Goal: Transaction & Acquisition: Purchase product/service

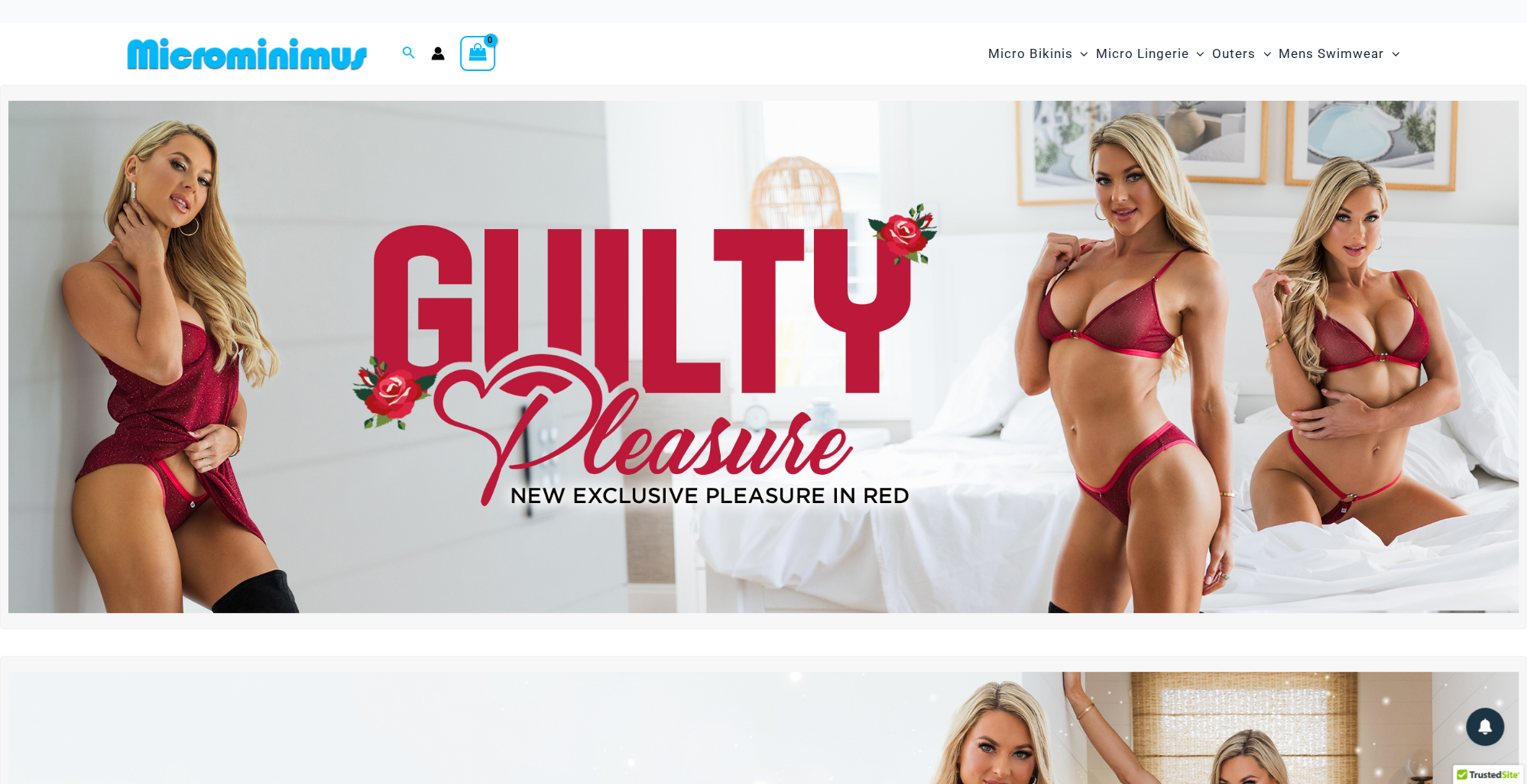
click at [1253, 377] on img at bounding box center [763, 356] width 1509 height 513
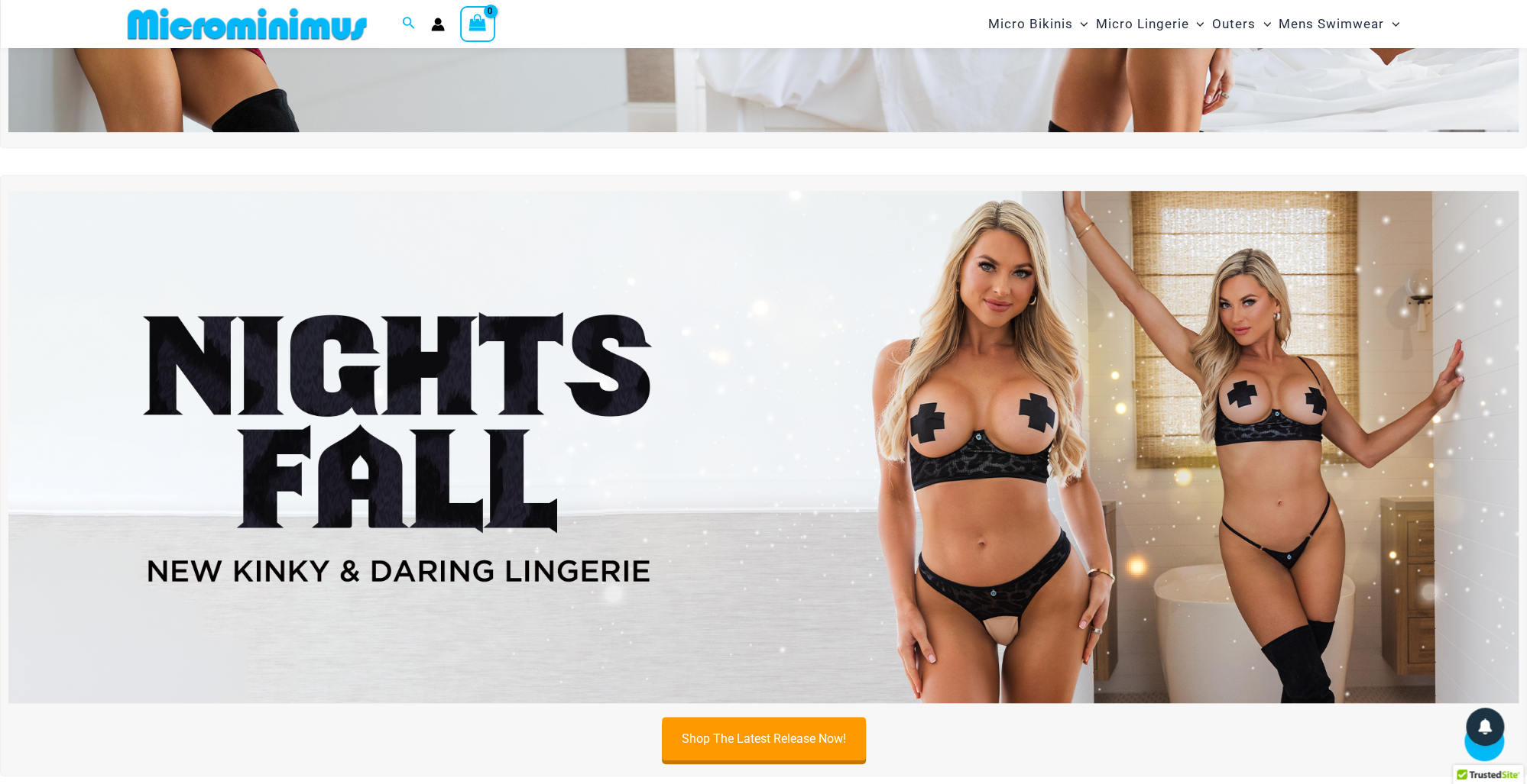
scroll to position [473, 0]
click at [951, 599] on img at bounding box center [763, 447] width 1509 height 513
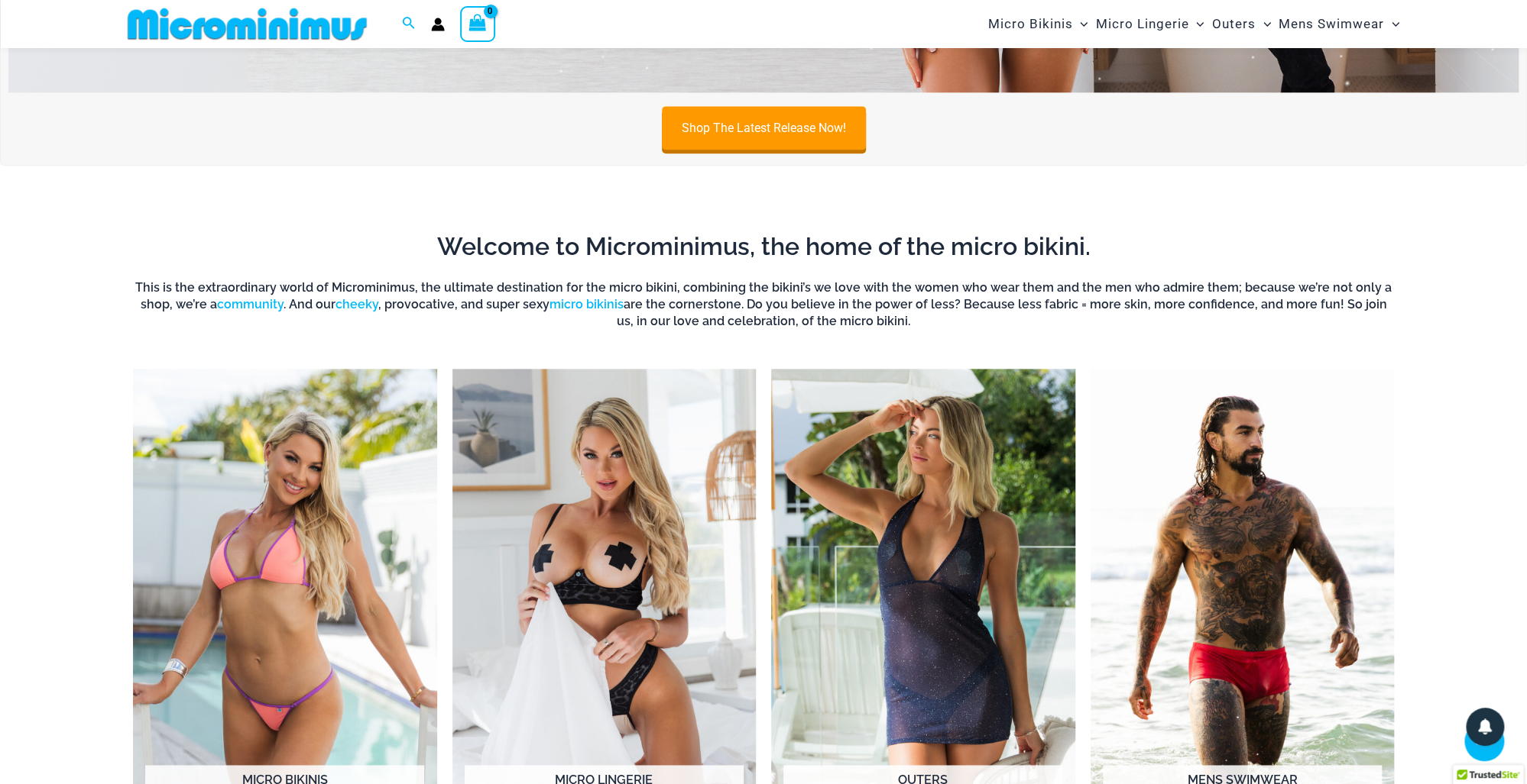
scroll to position [1328, 0]
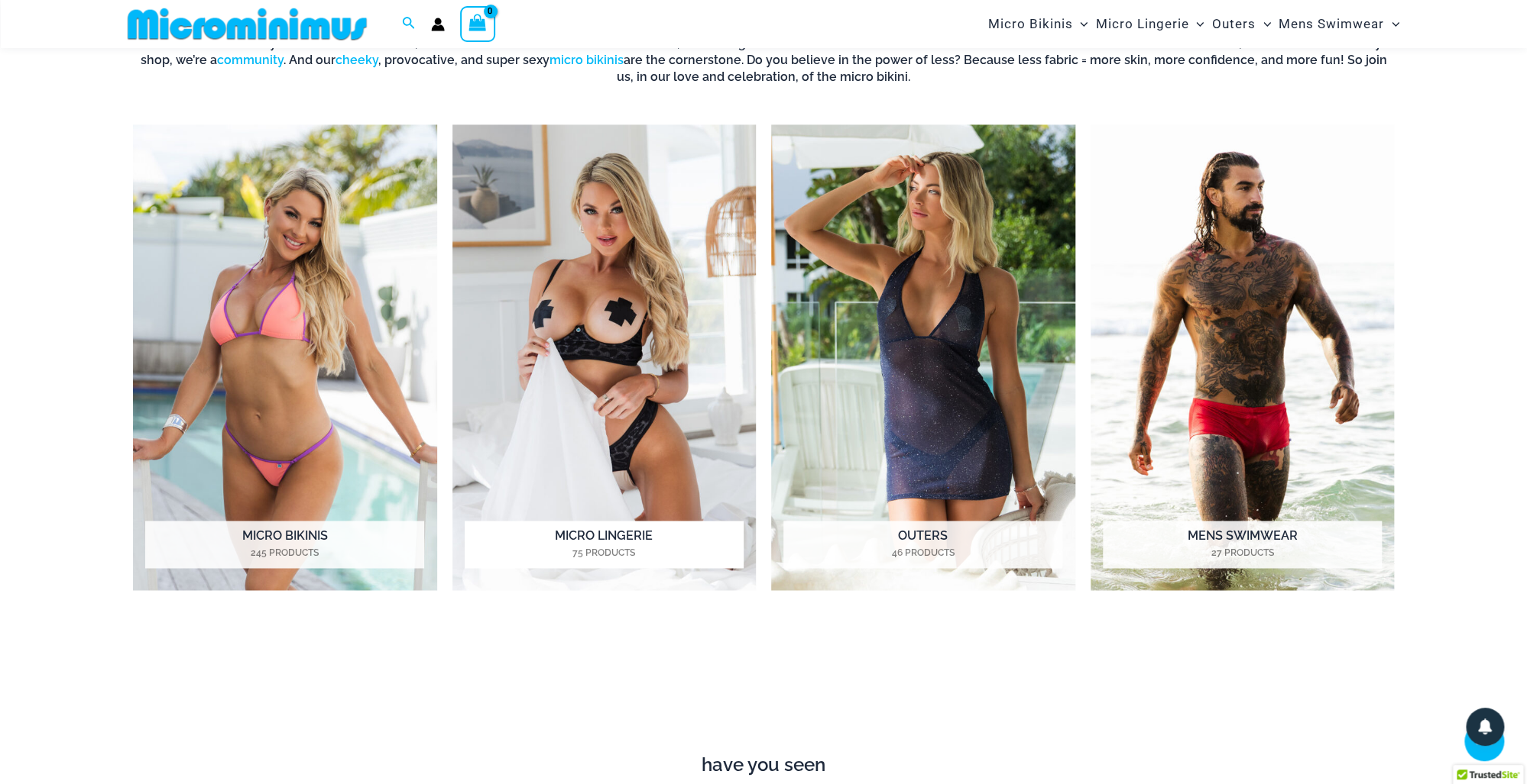
click at [642, 480] on img "Visit product category Micro Lingerie" at bounding box center [604, 357] width 304 height 467
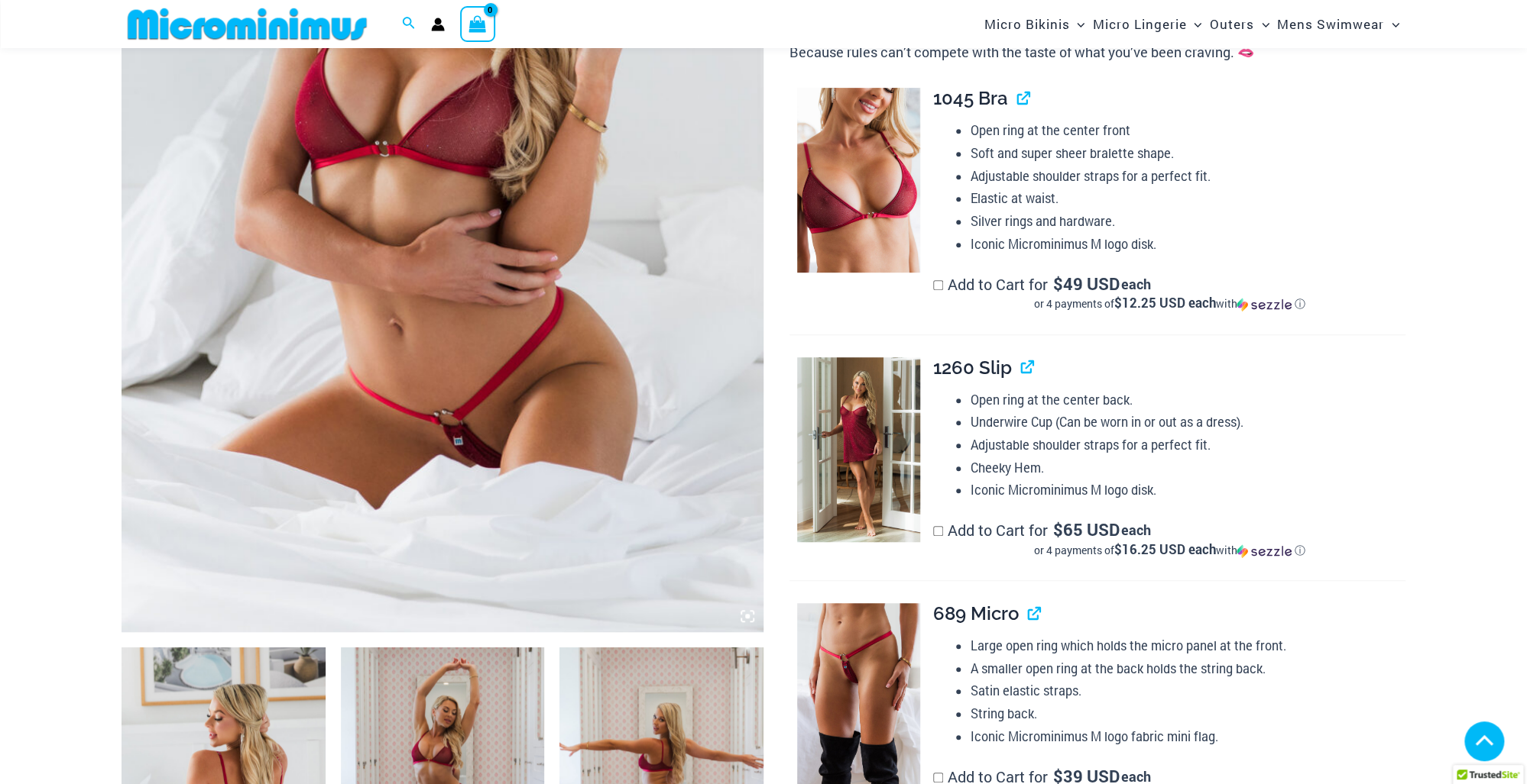
scroll to position [840, 0]
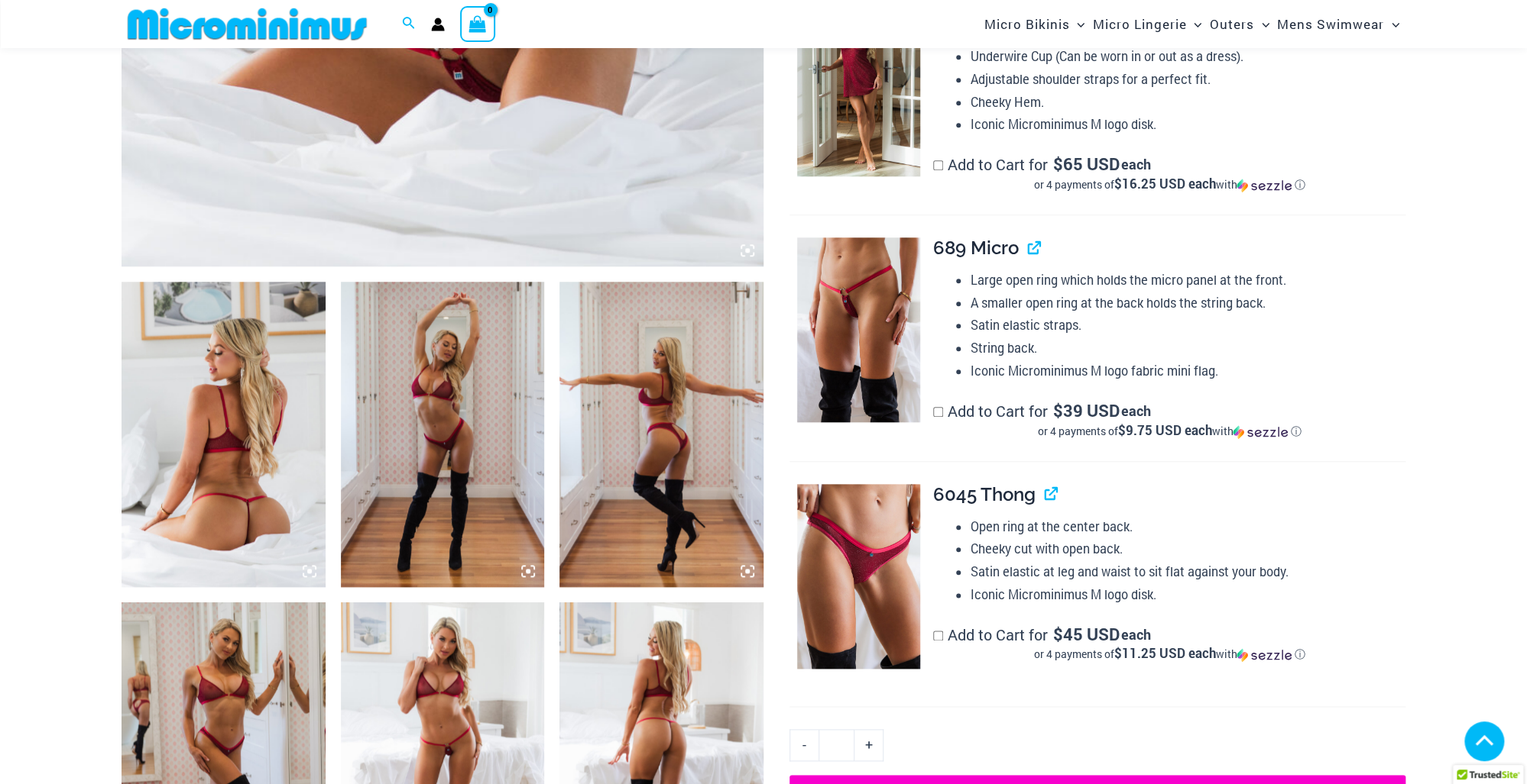
click at [243, 474] on img at bounding box center [223, 434] width 204 height 306
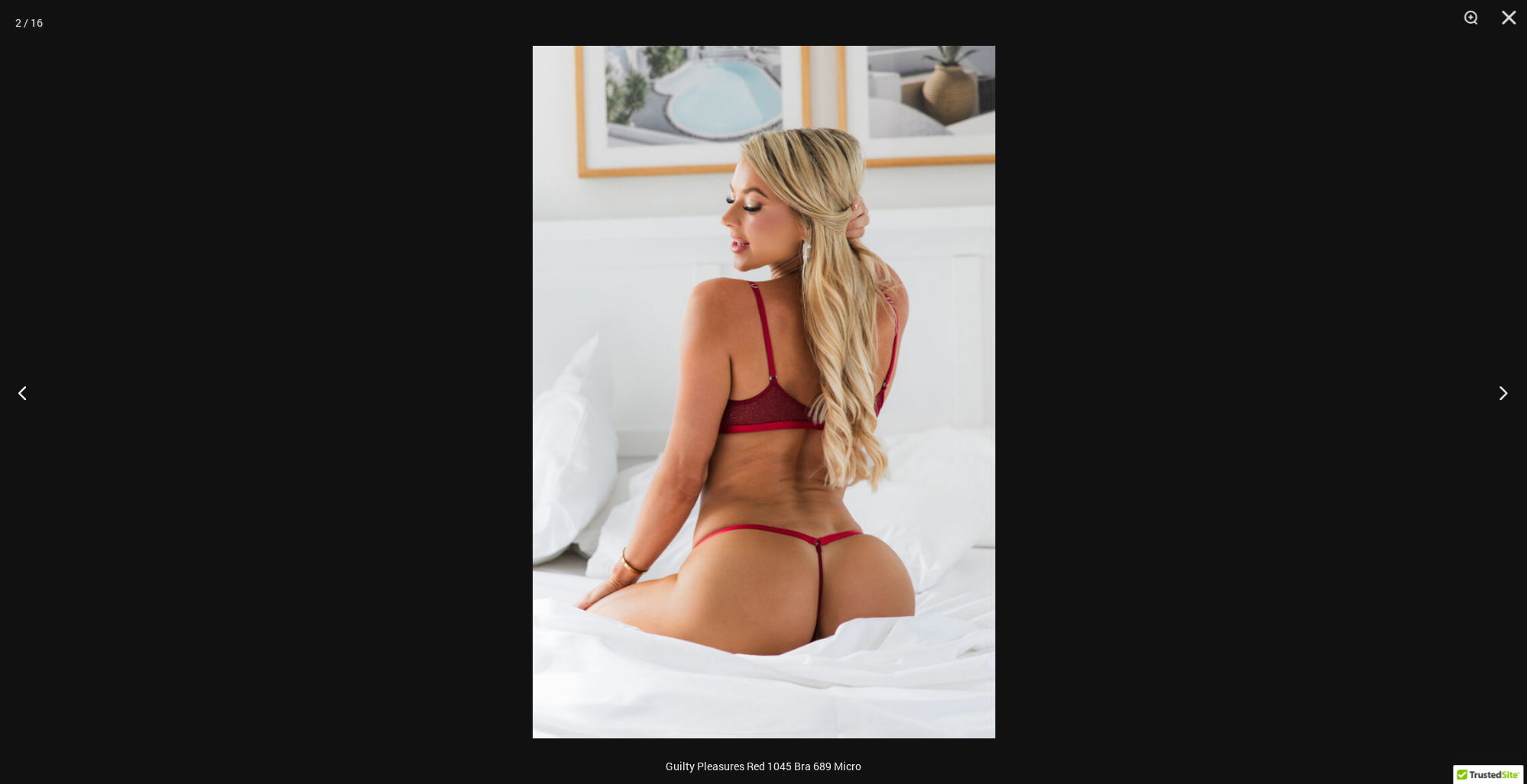
click at [1501, 402] on button "Next" at bounding box center [1498, 392] width 57 height 76
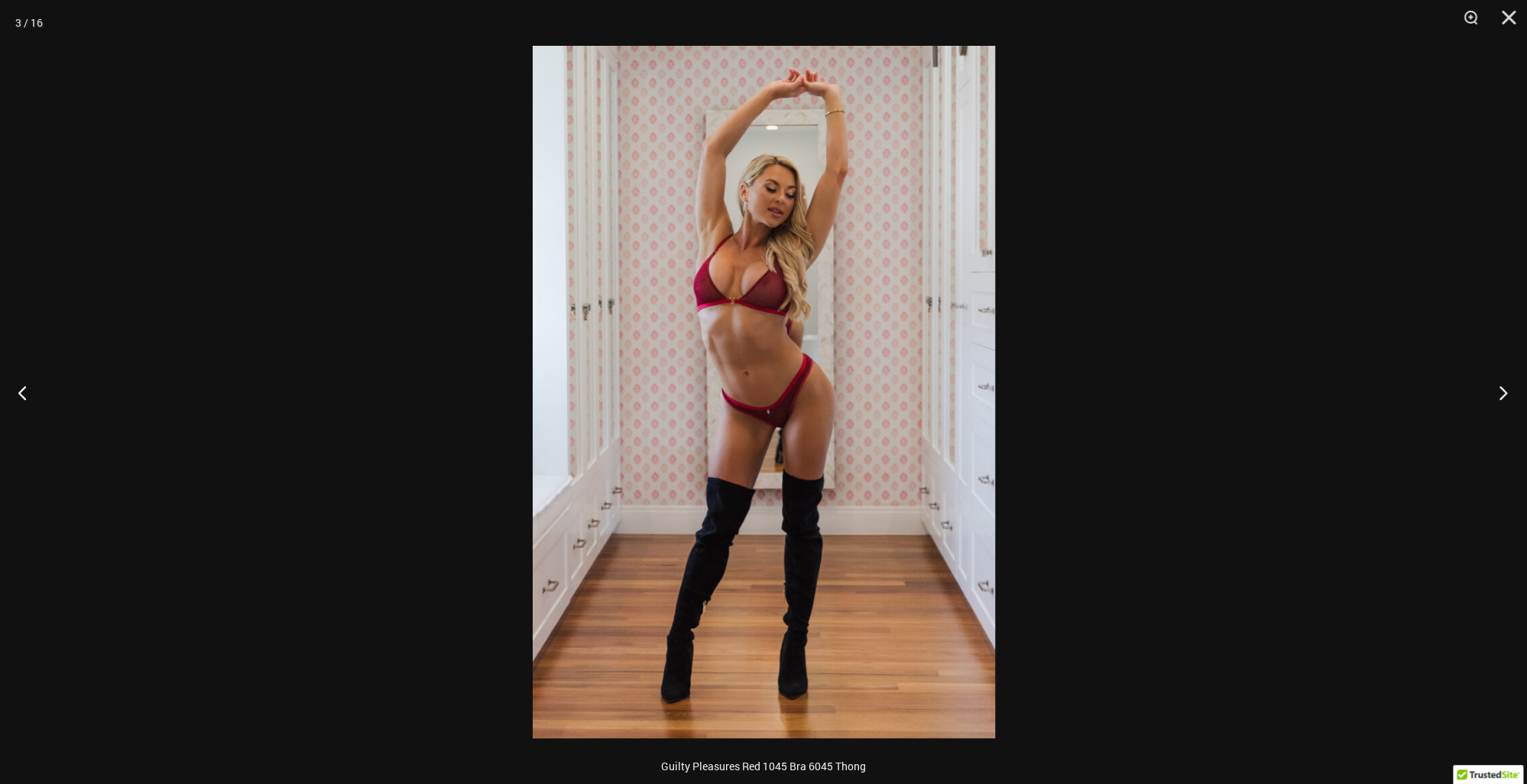
click at [1502, 403] on button "Next" at bounding box center [1498, 392] width 57 height 76
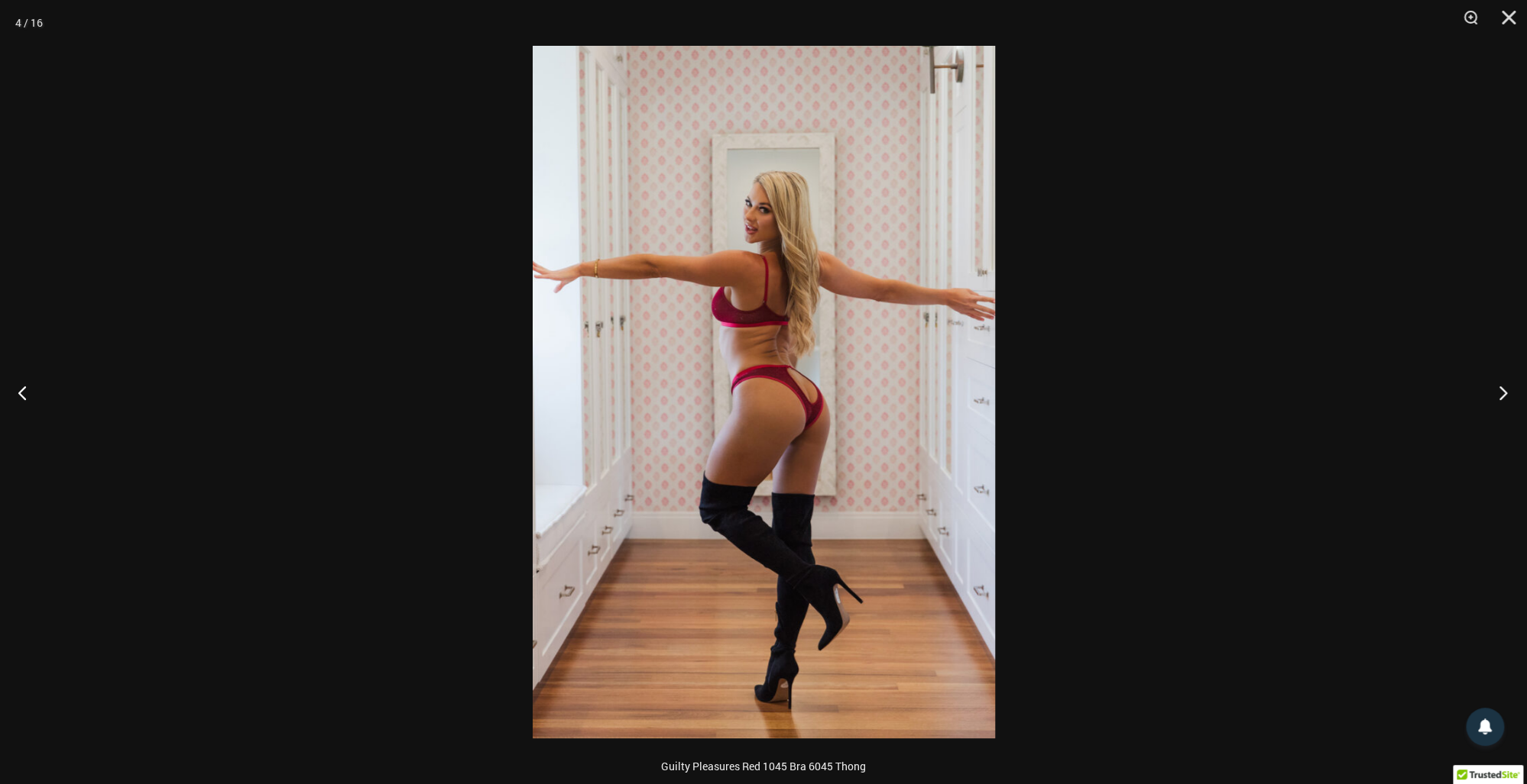
click at [1506, 403] on button "Next" at bounding box center [1498, 392] width 57 height 76
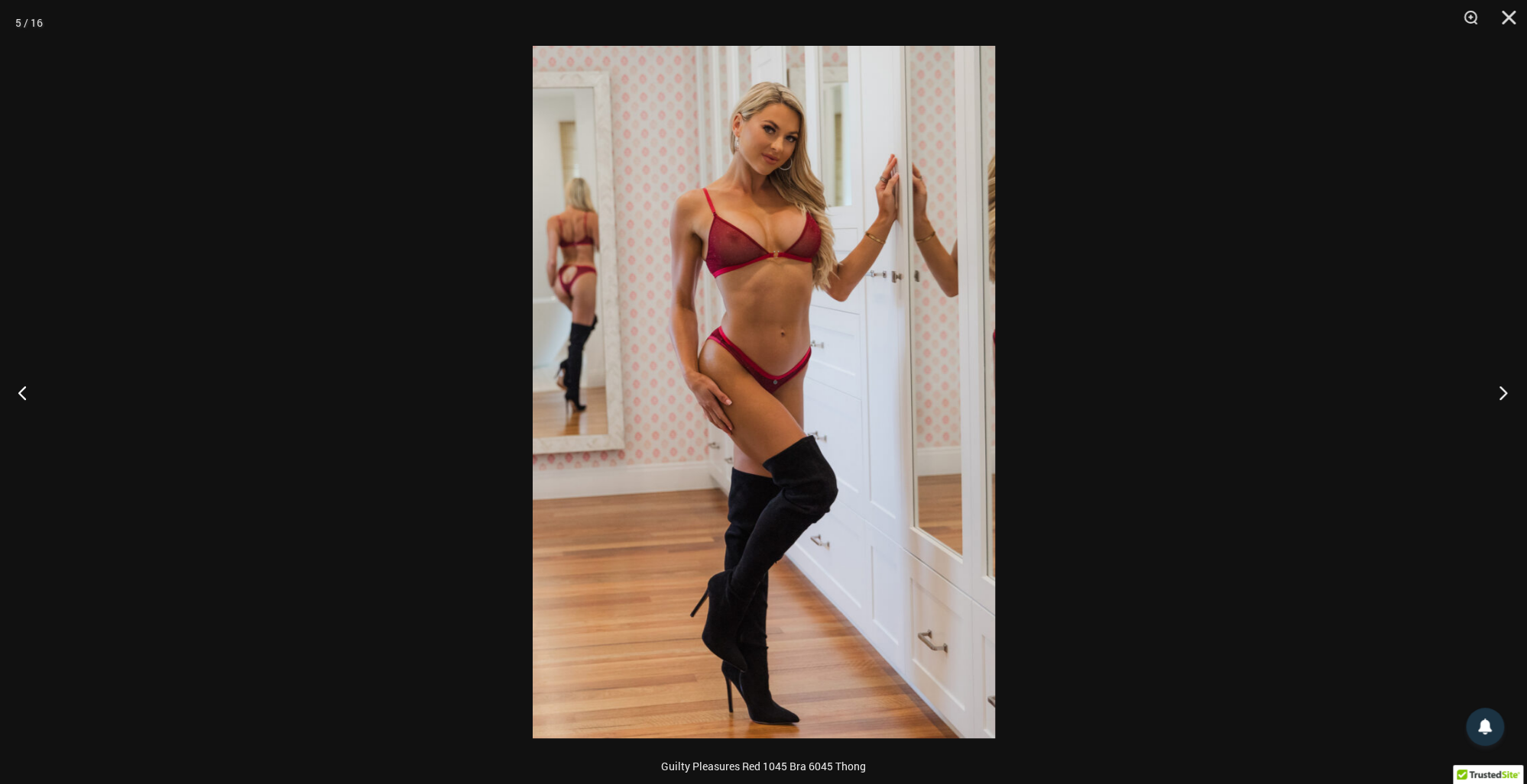
click at [1506, 403] on button "Next" at bounding box center [1498, 392] width 57 height 76
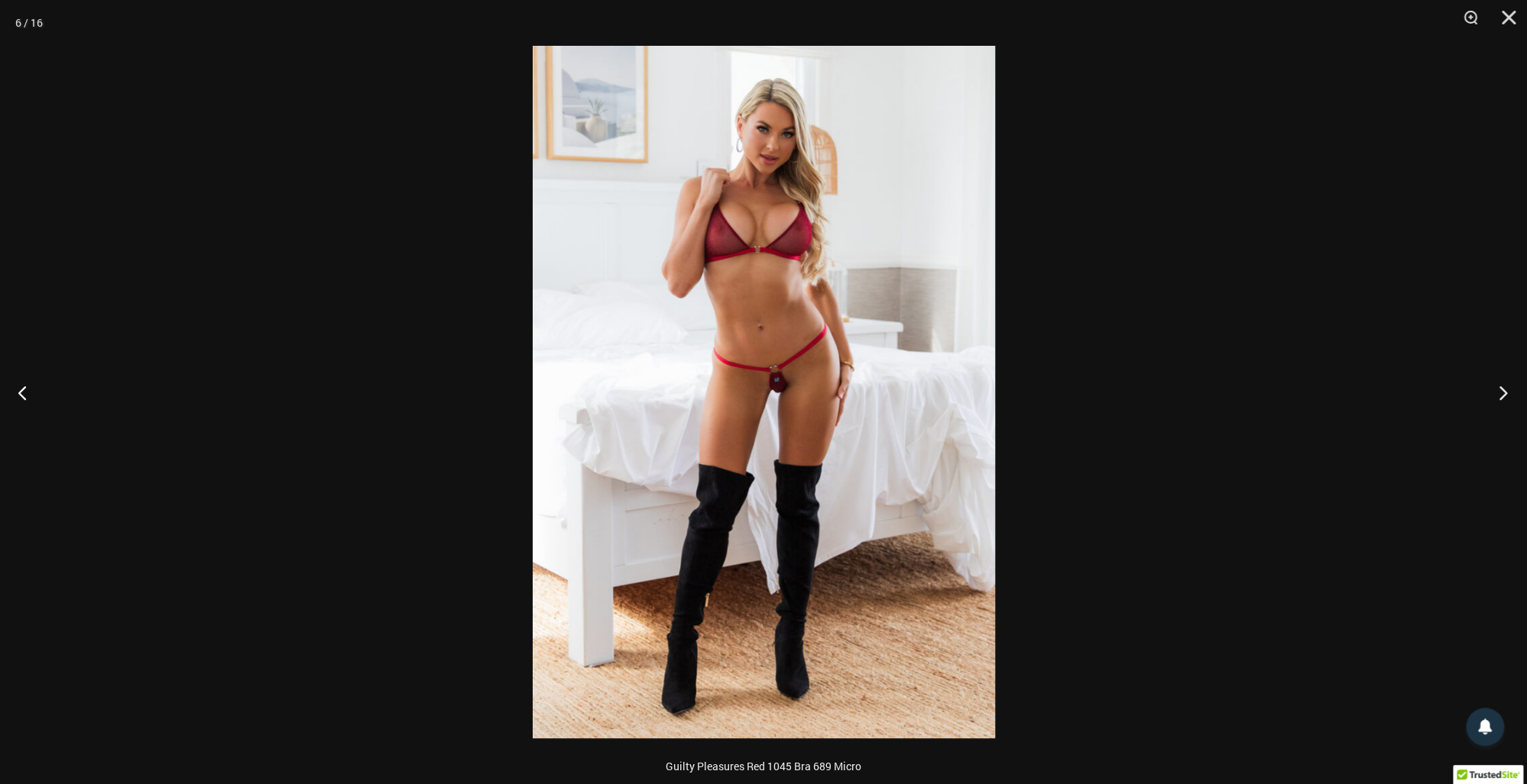
click at [1506, 403] on button "Next" at bounding box center [1498, 392] width 57 height 76
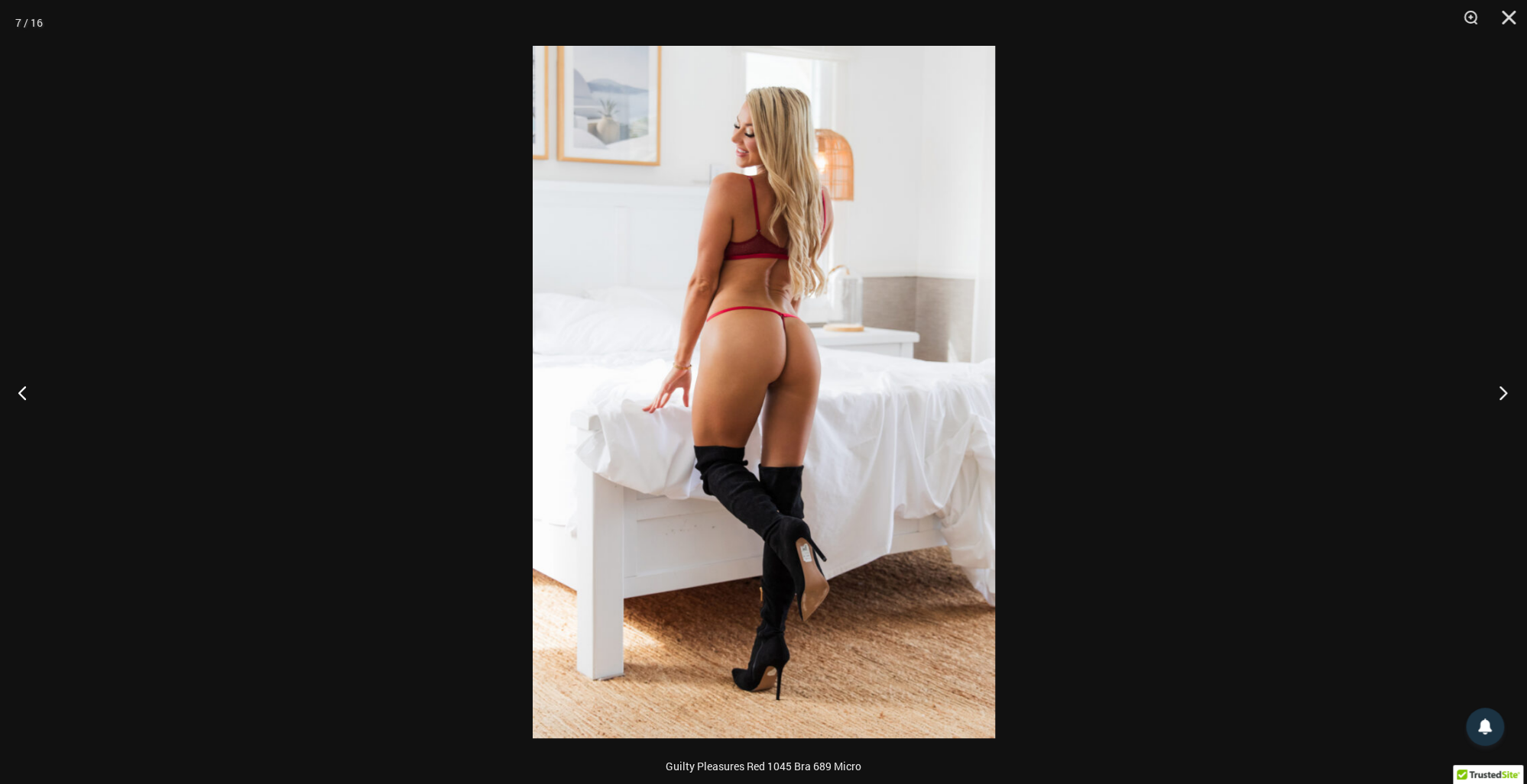
click at [1506, 403] on button "Next" at bounding box center [1498, 392] width 57 height 76
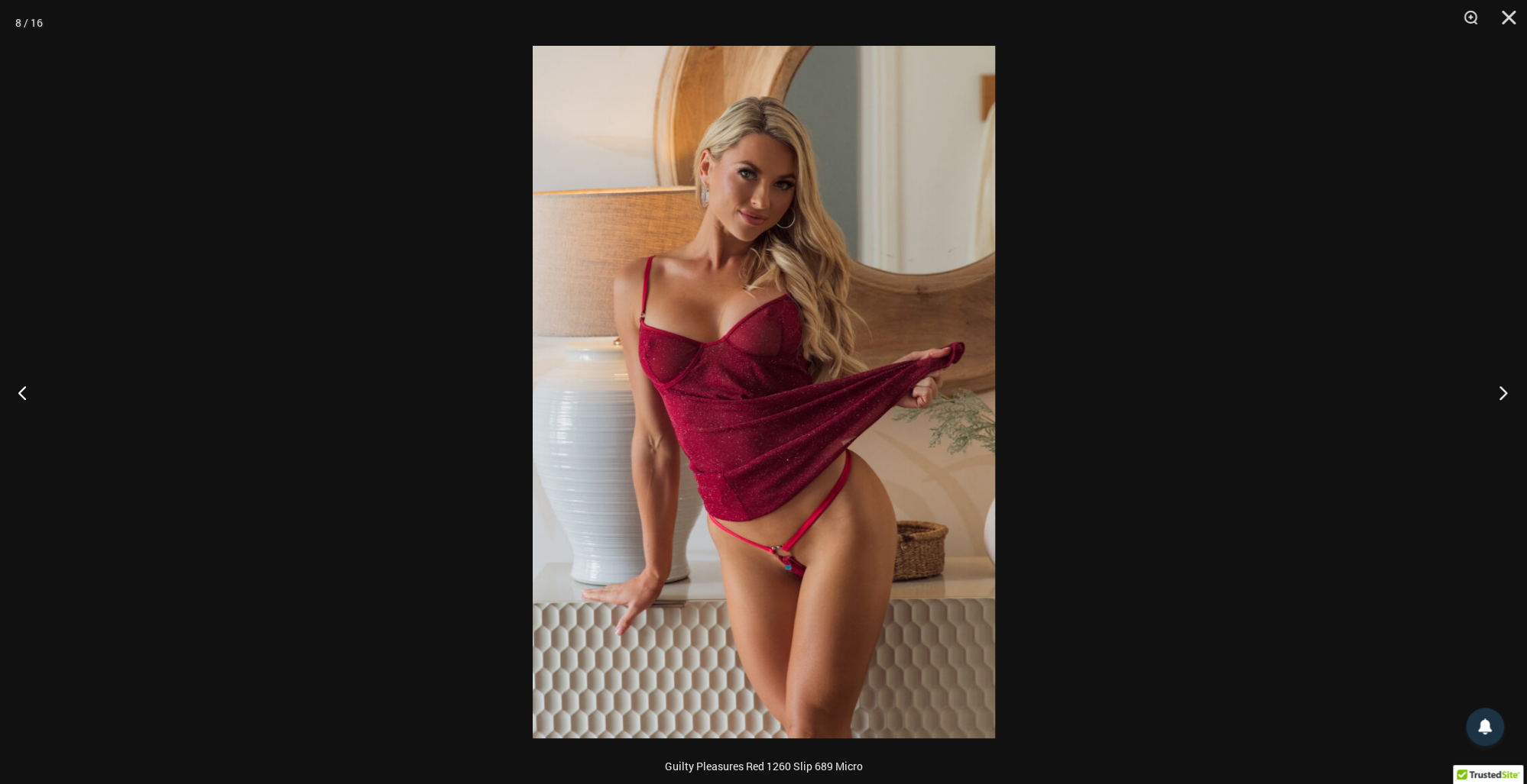
click at [1506, 403] on button "Next" at bounding box center [1498, 392] width 57 height 76
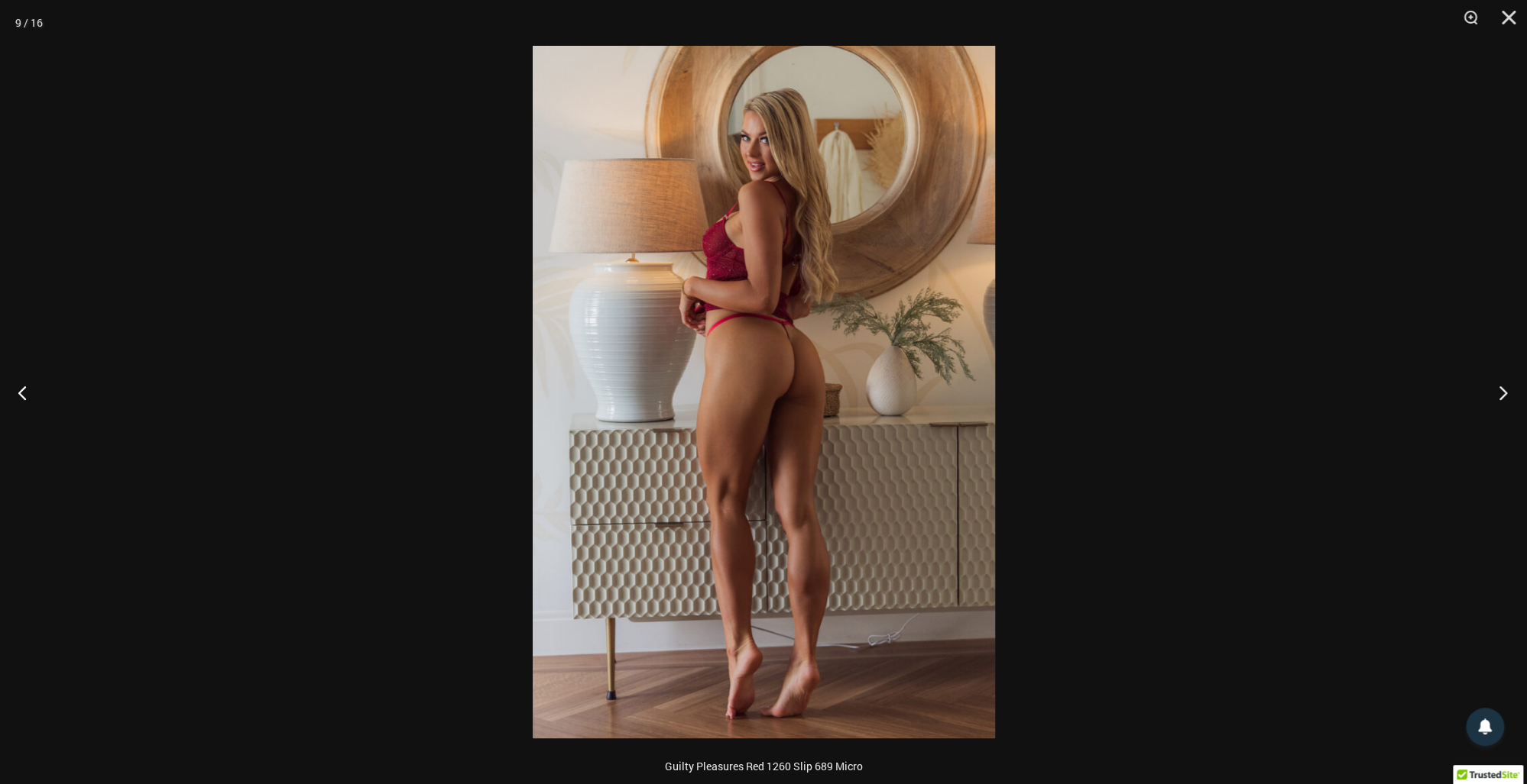
click at [1506, 403] on button "Next" at bounding box center [1498, 392] width 57 height 76
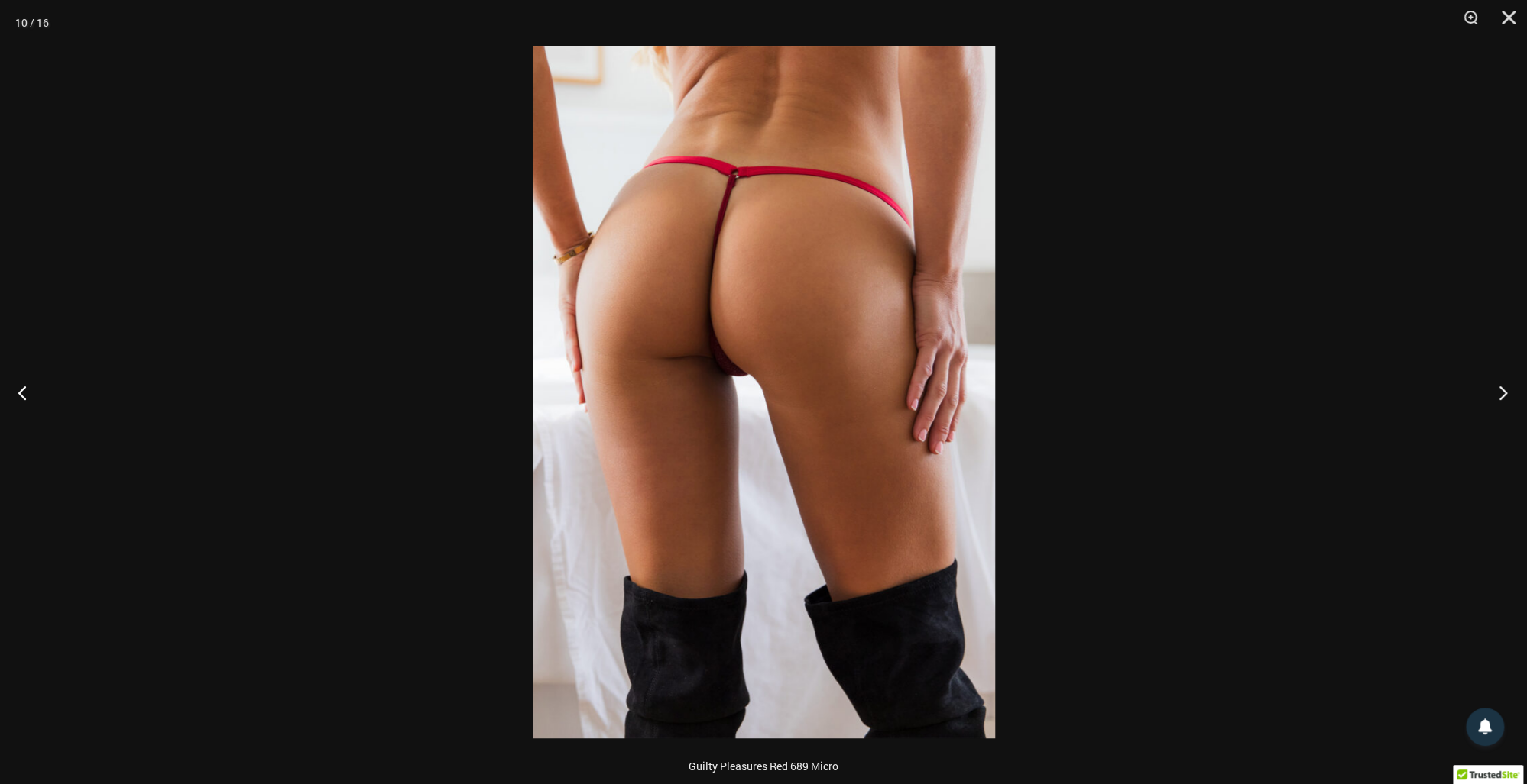
click at [1506, 403] on button "Next" at bounding box center [1498, 392] width 57 height 76
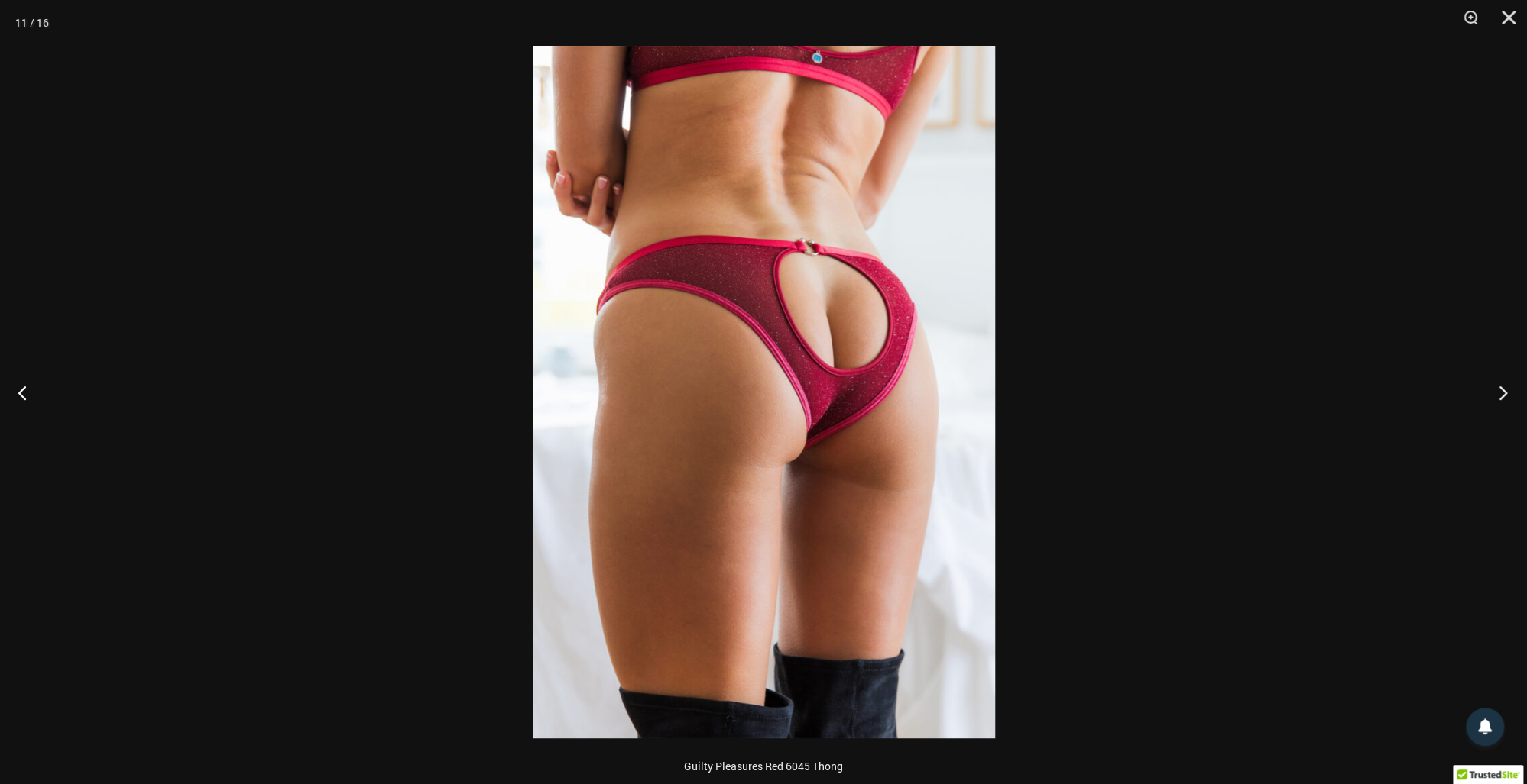
click at [1506, 403] on button "Next" at bounding box center [1498, 392] width 57 height 76
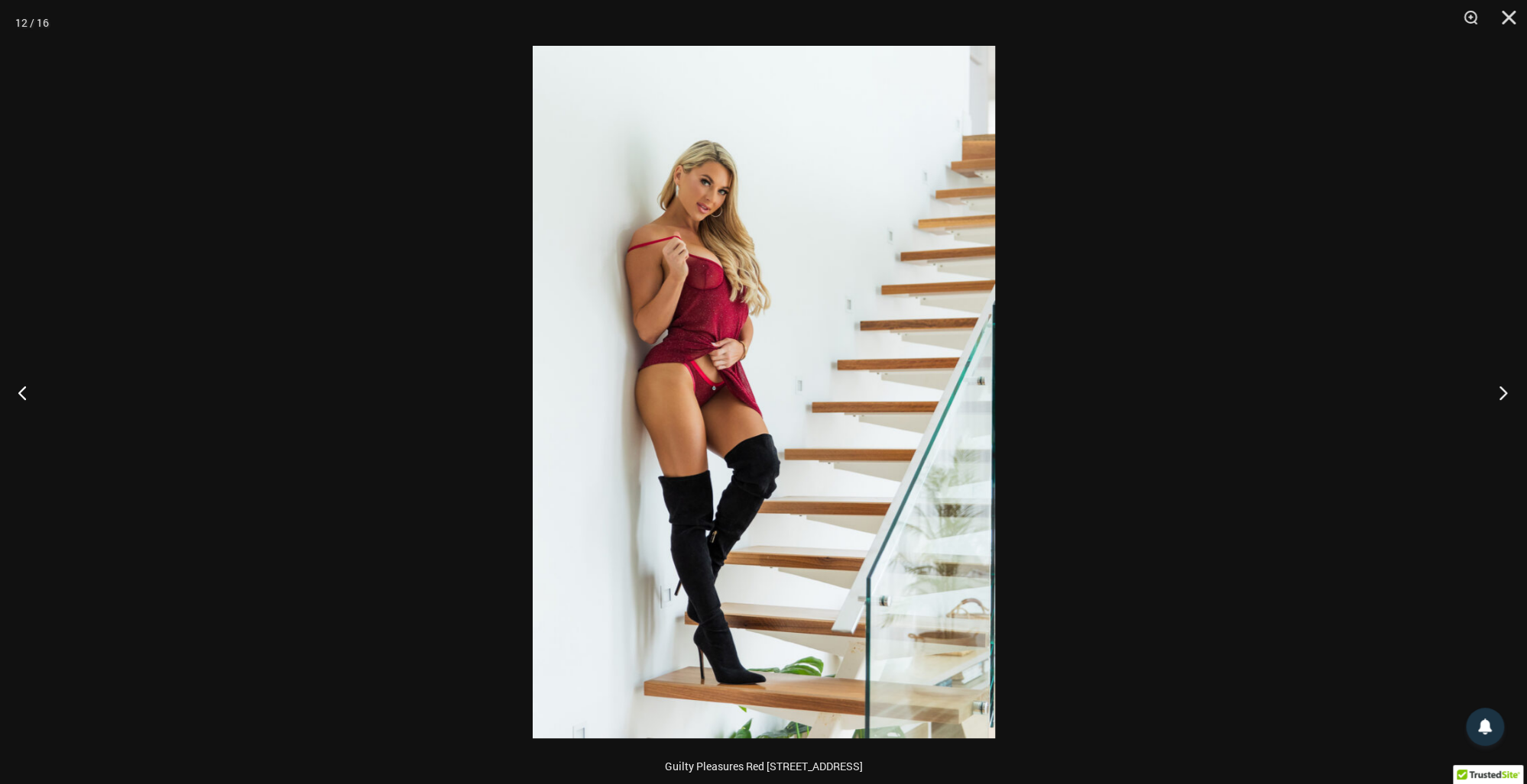
click at [1506, 403] on button "Next" at bounding box center [1498, 392] width 57 height 76
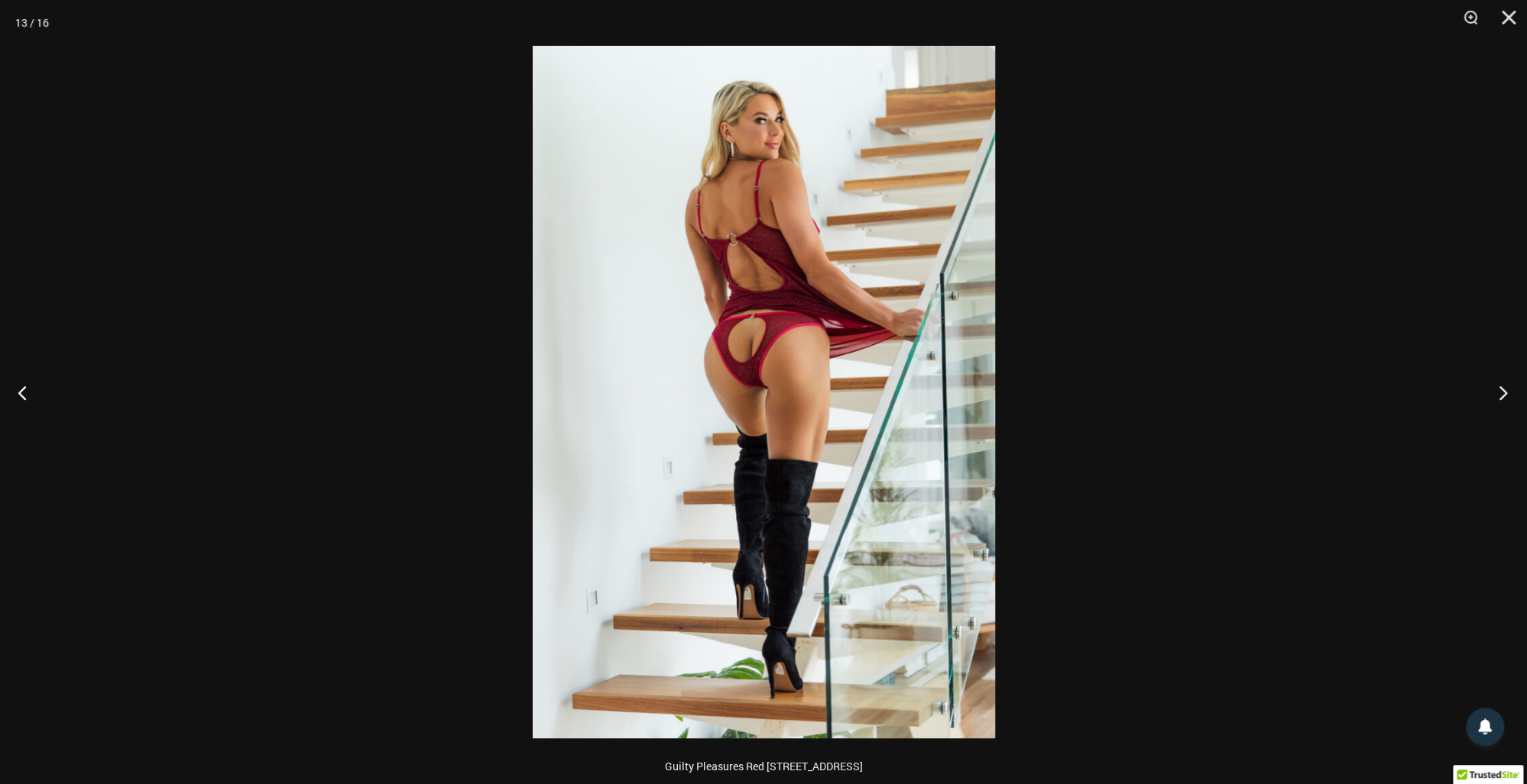
click at [1506, 403] on button "Next" at bounding box center [1498, 392] width 57 height 76
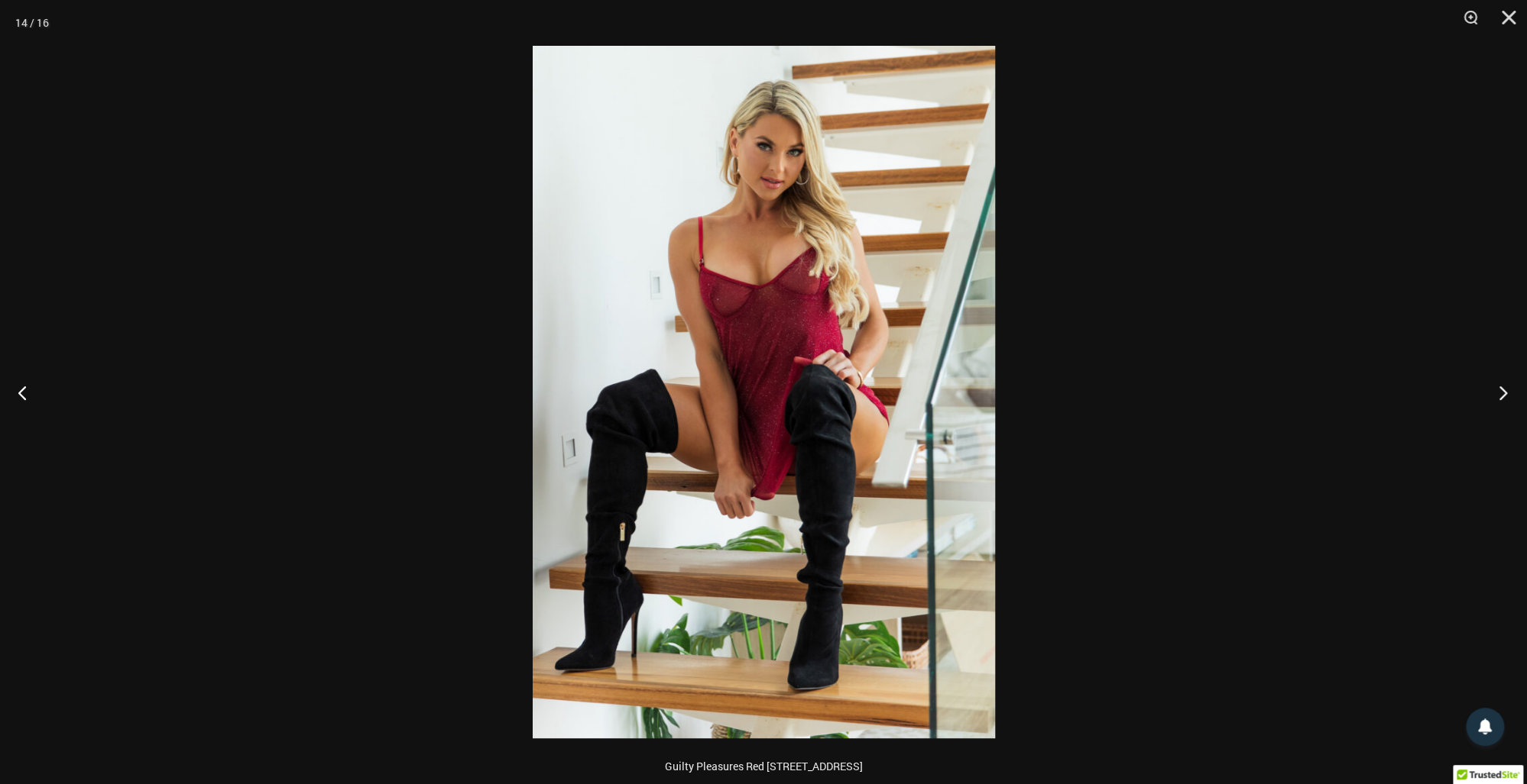
click at [1506, 403] on button "Next" at bounding box center [1498, 392] width 57 height 76
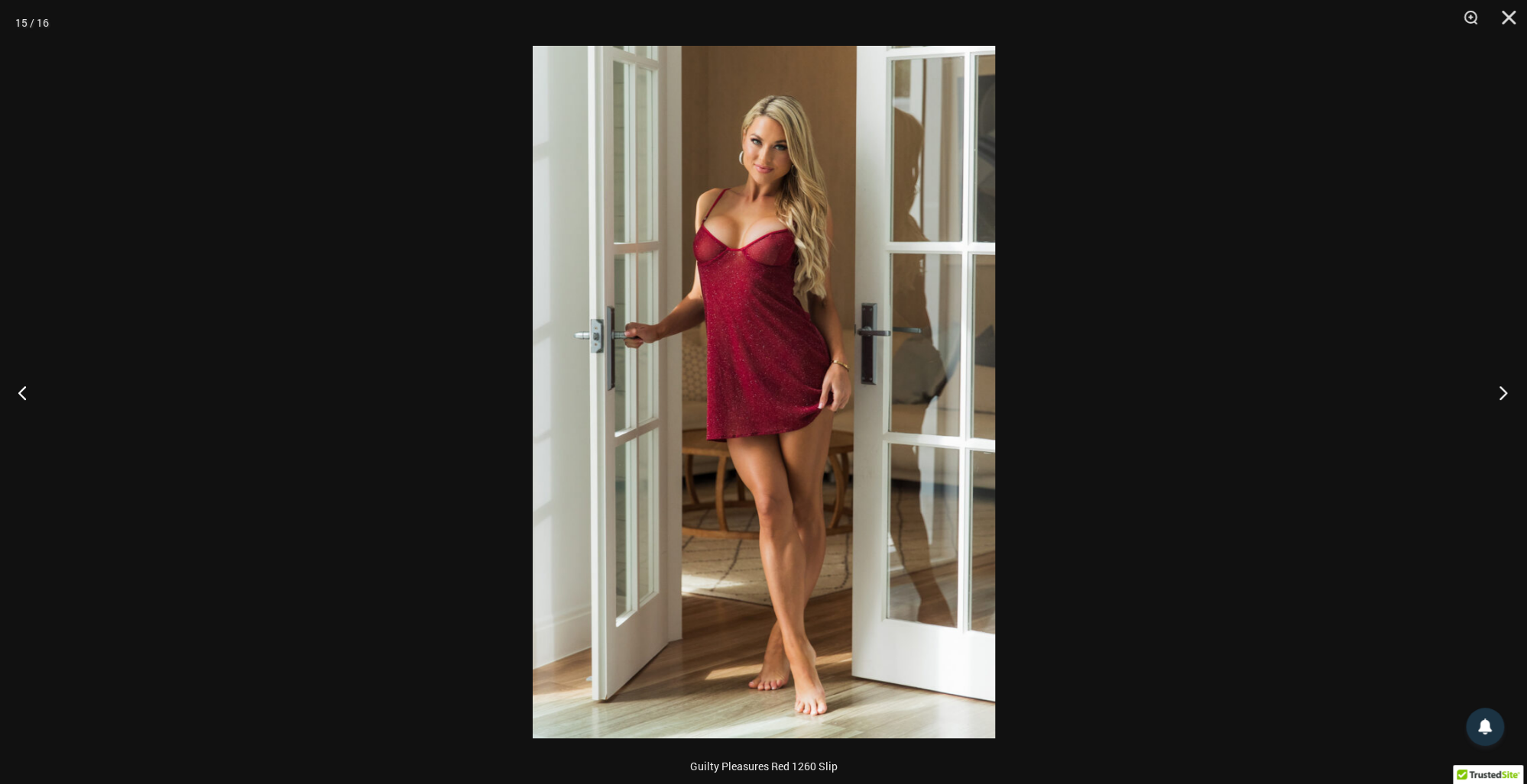
click at [1506, 403] on button "Next" at bounding box center [1498, 392] width 57 height 76
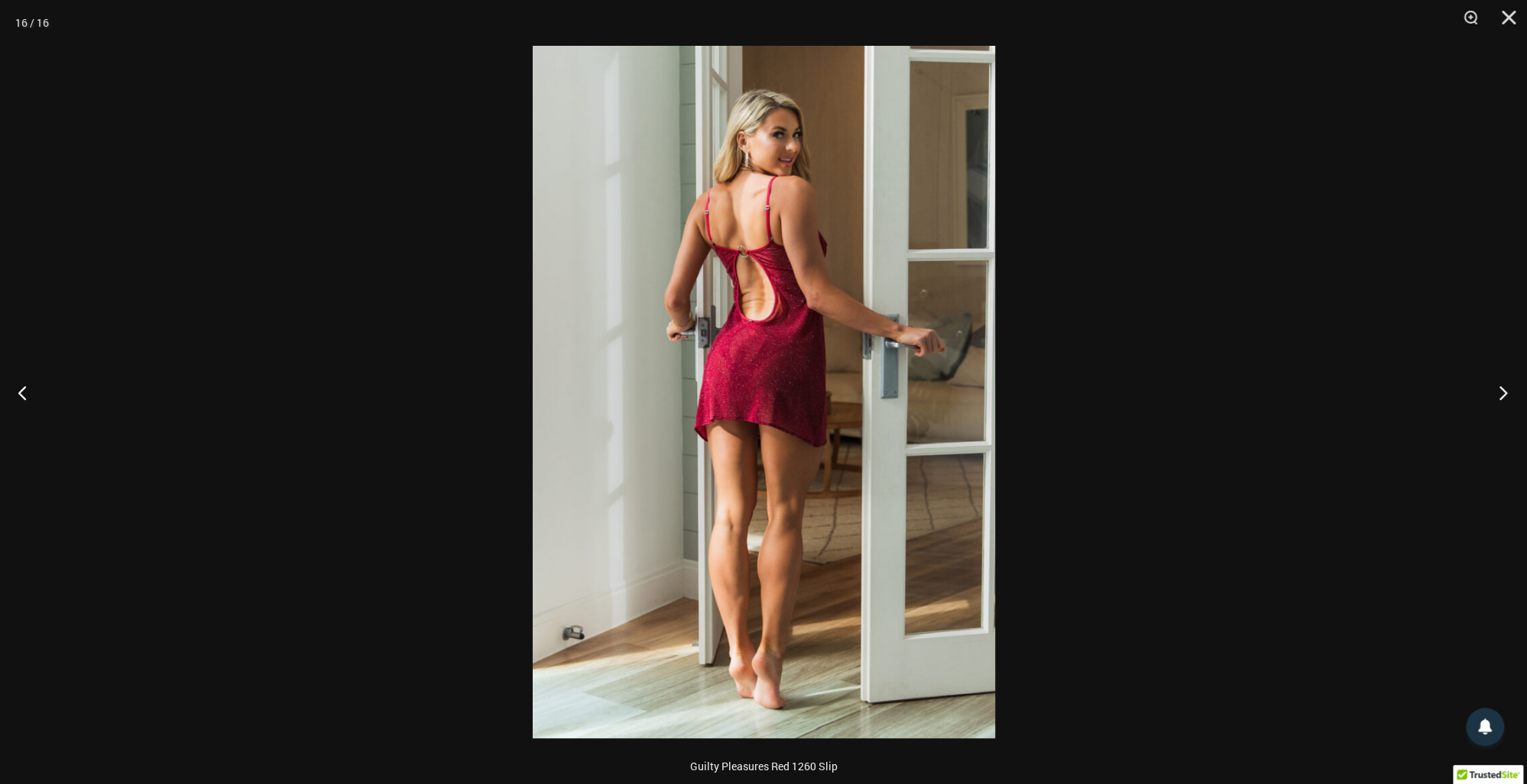
click at [1506, 403] on button "Next" at bounding box center [1498, 392] width 57 height 76
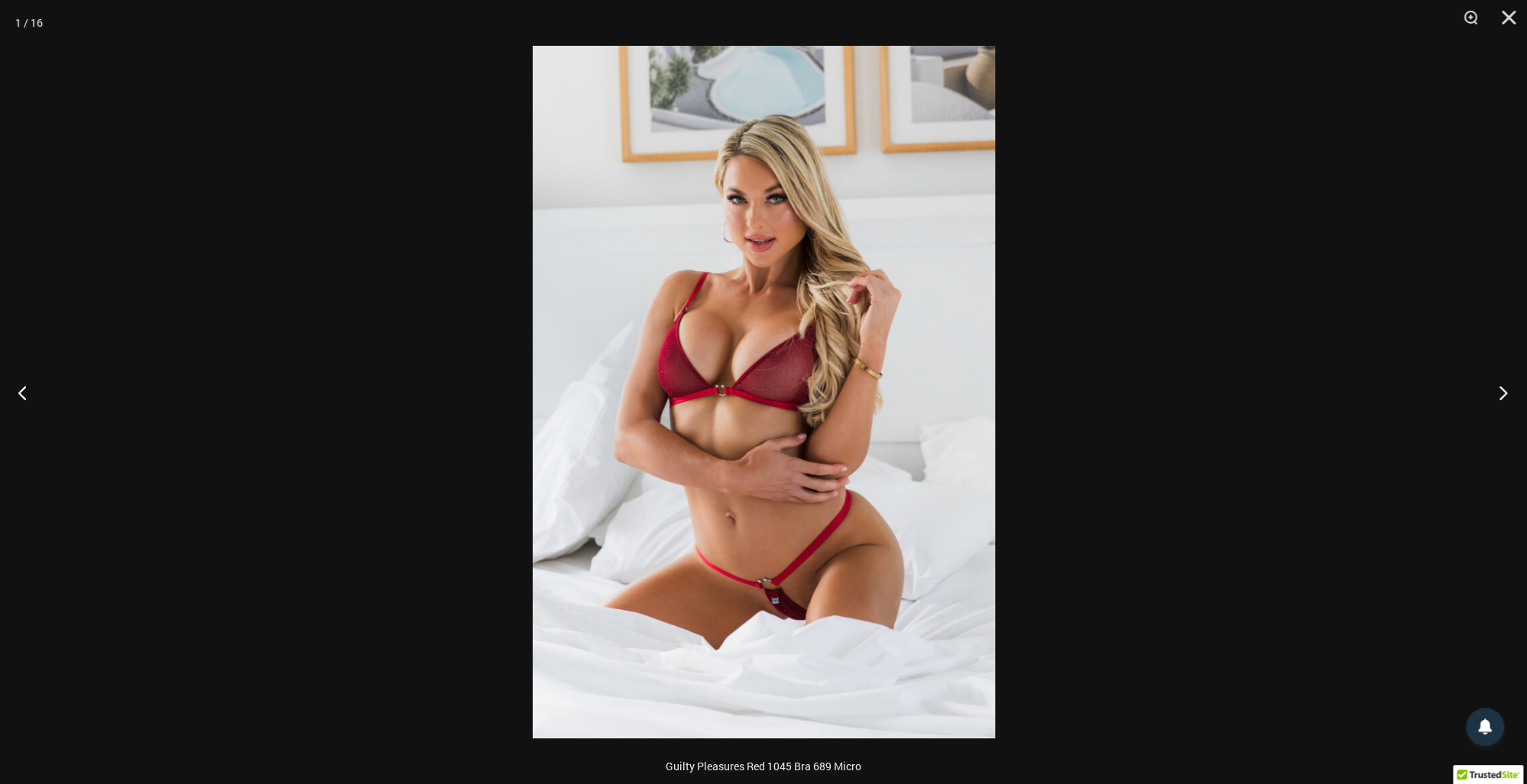
click at [1506, 403] on button "Next" at bounding box center [1498, 392] width 57 height 76
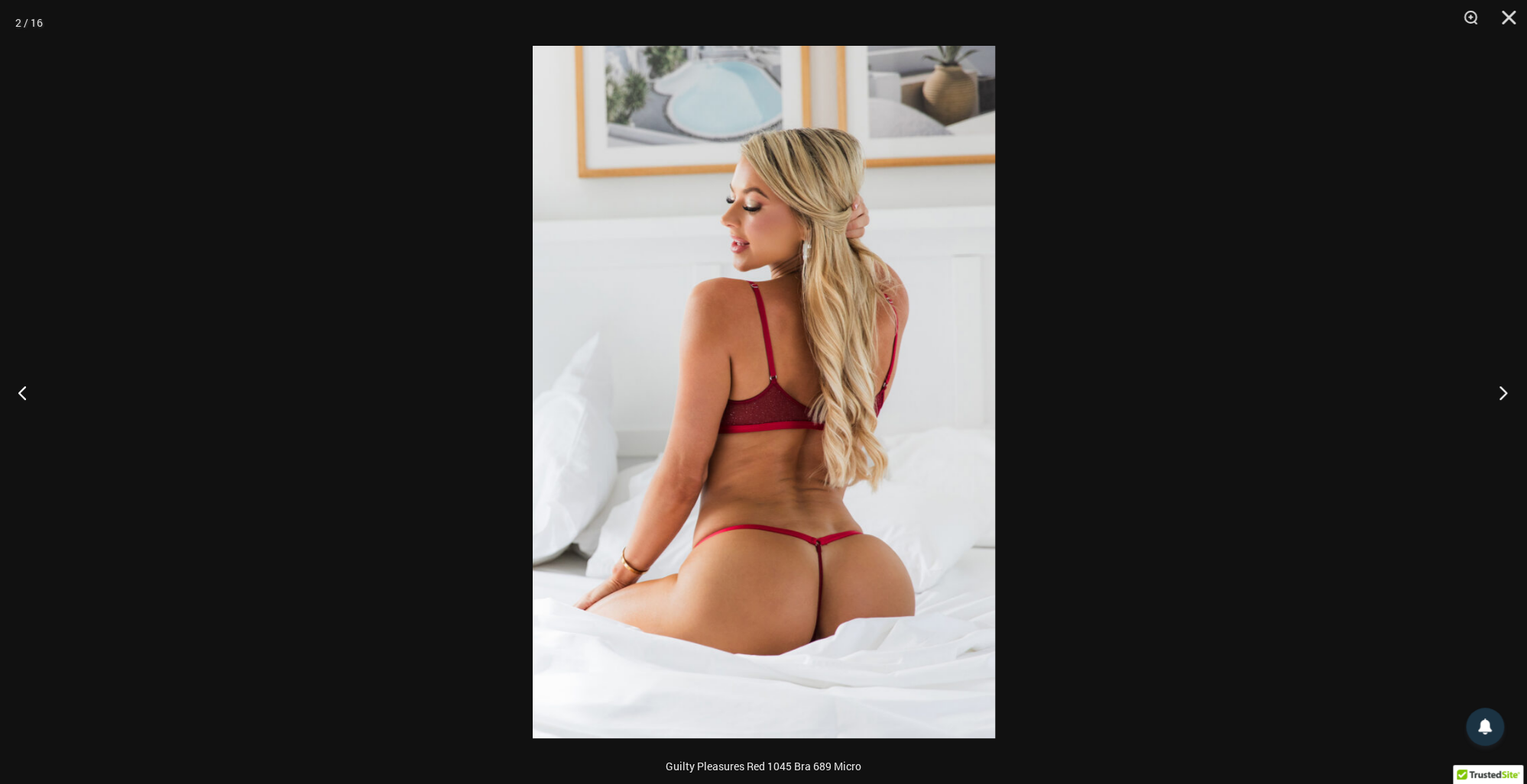
click at [1501, 403] on button "Next" at bounding box center [1498, 392] width 57 height 76
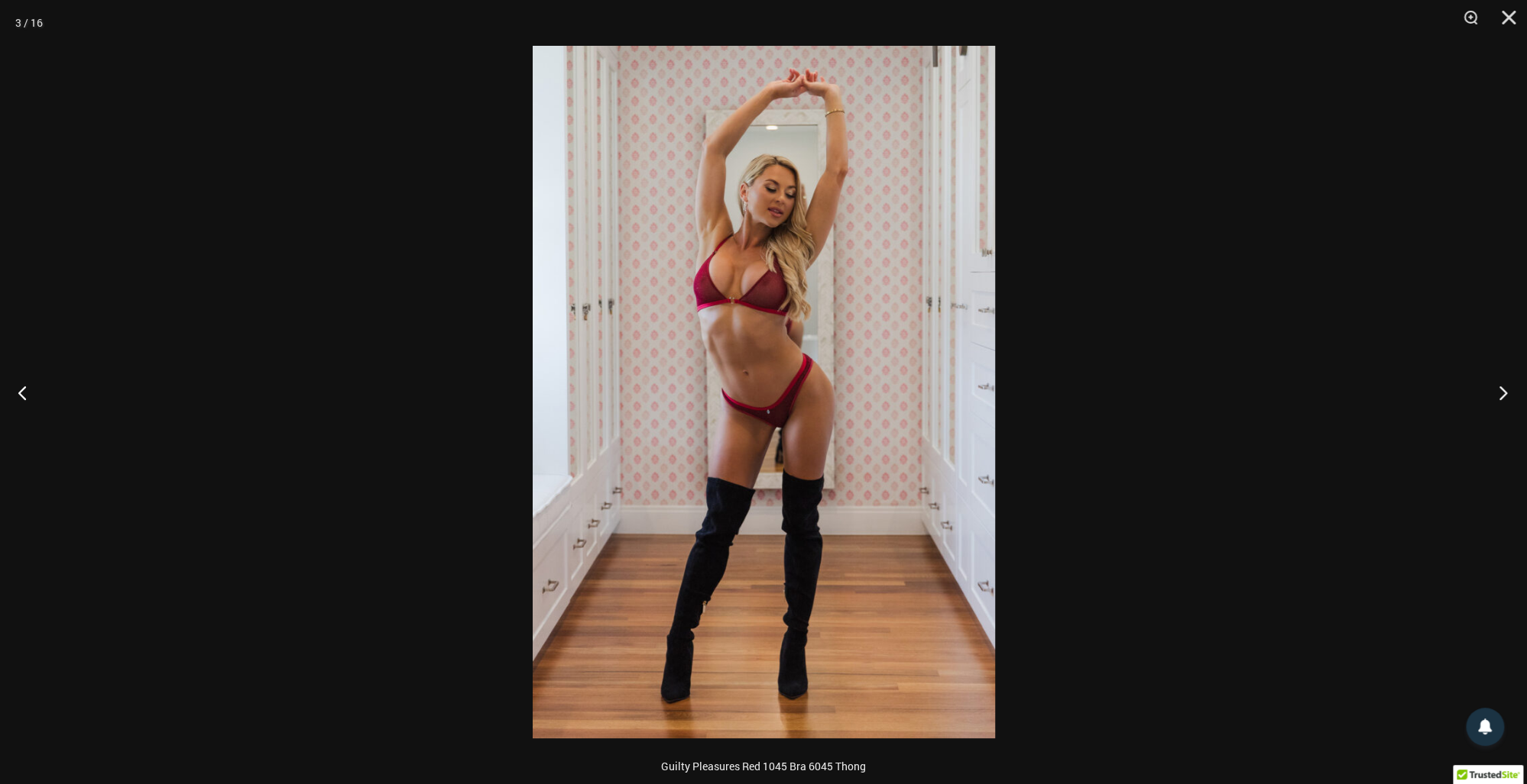
click at [1501, 403] on button "Next" at bounding box center [1498, 392] width 57 height 76
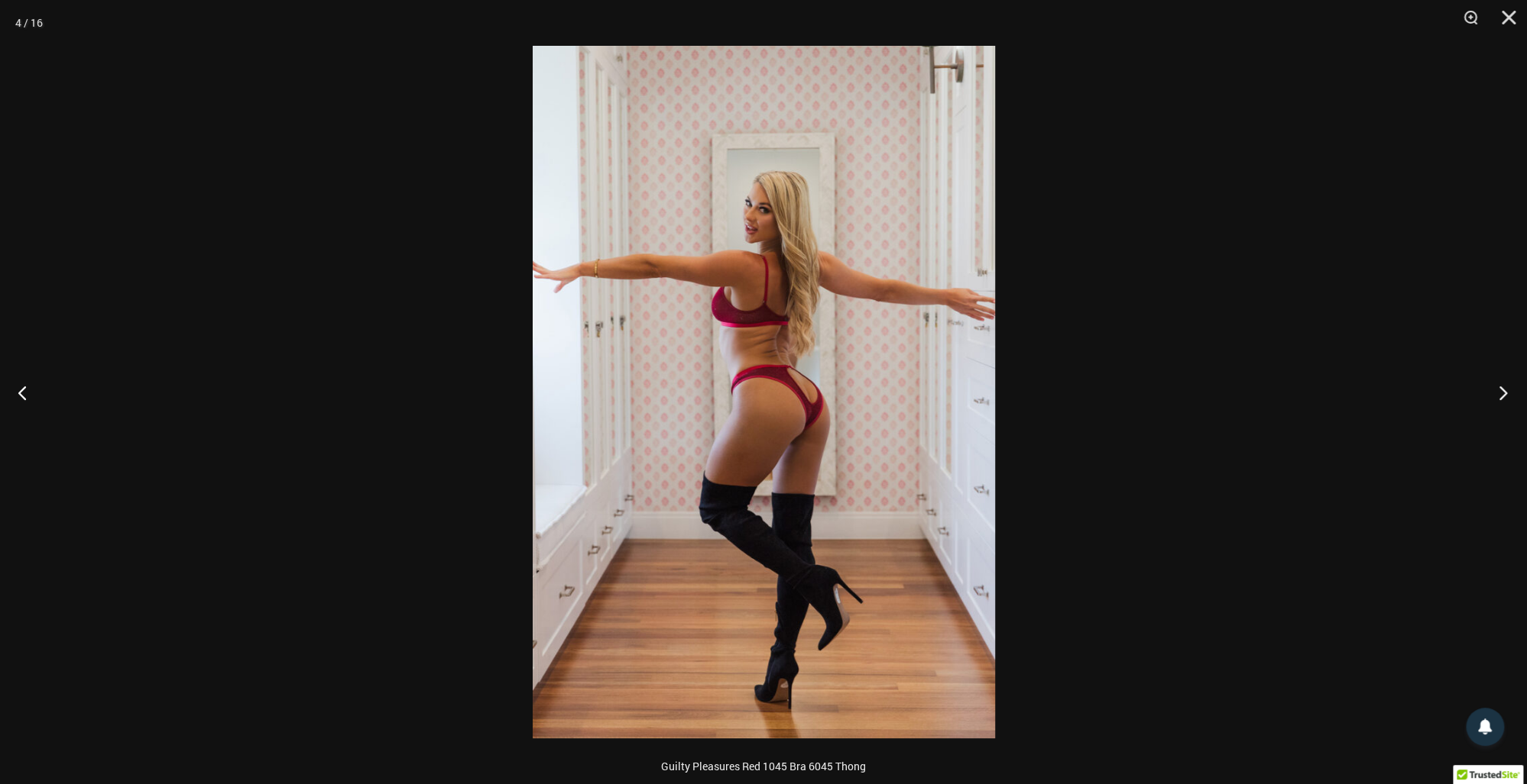
click at [1501, 403] on button "Next" at bounding box center [1498, 392] width 57 height 76
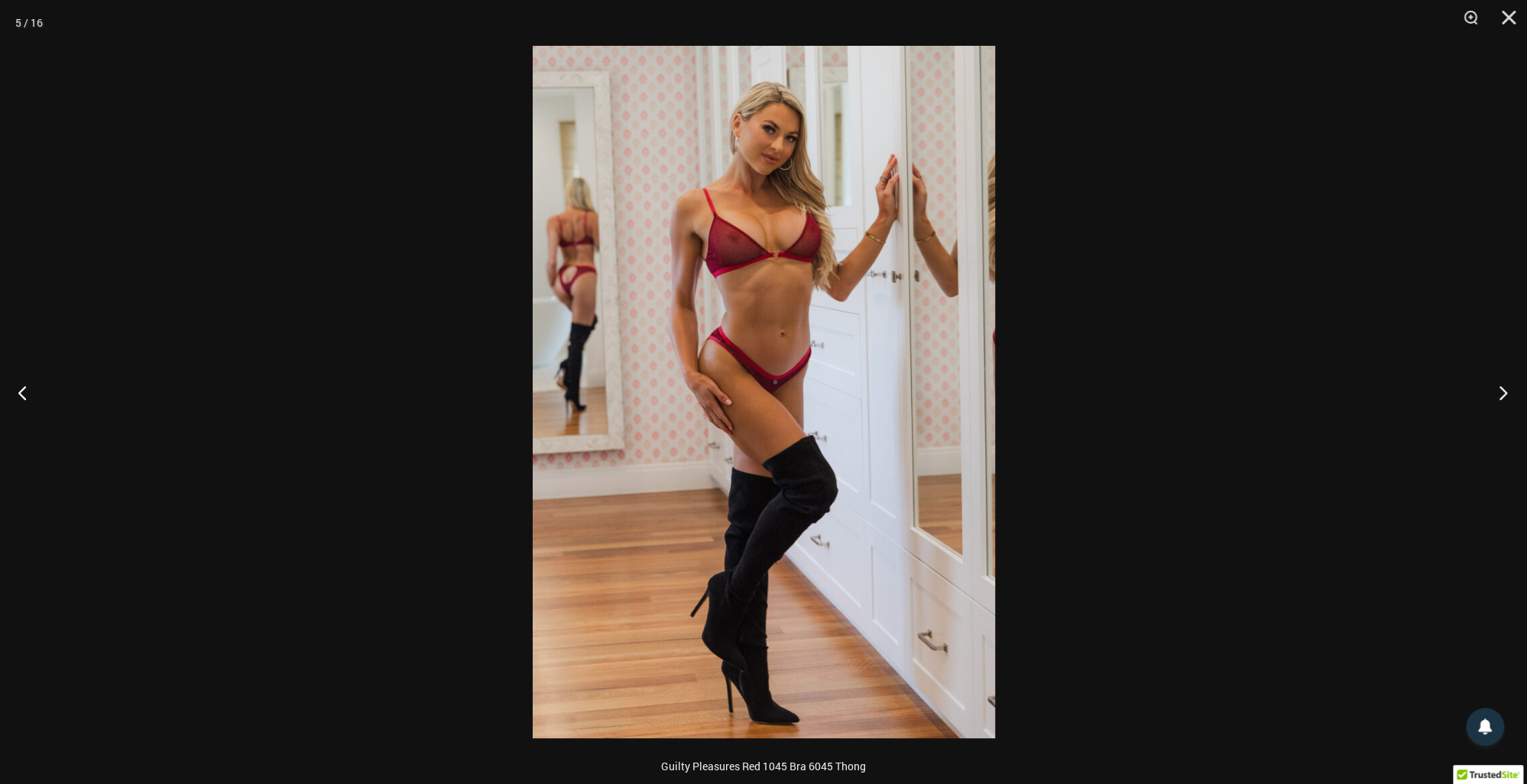
click at [1502, 403] on button "Next" at bounding box center [1498, 392] width 57 height 76
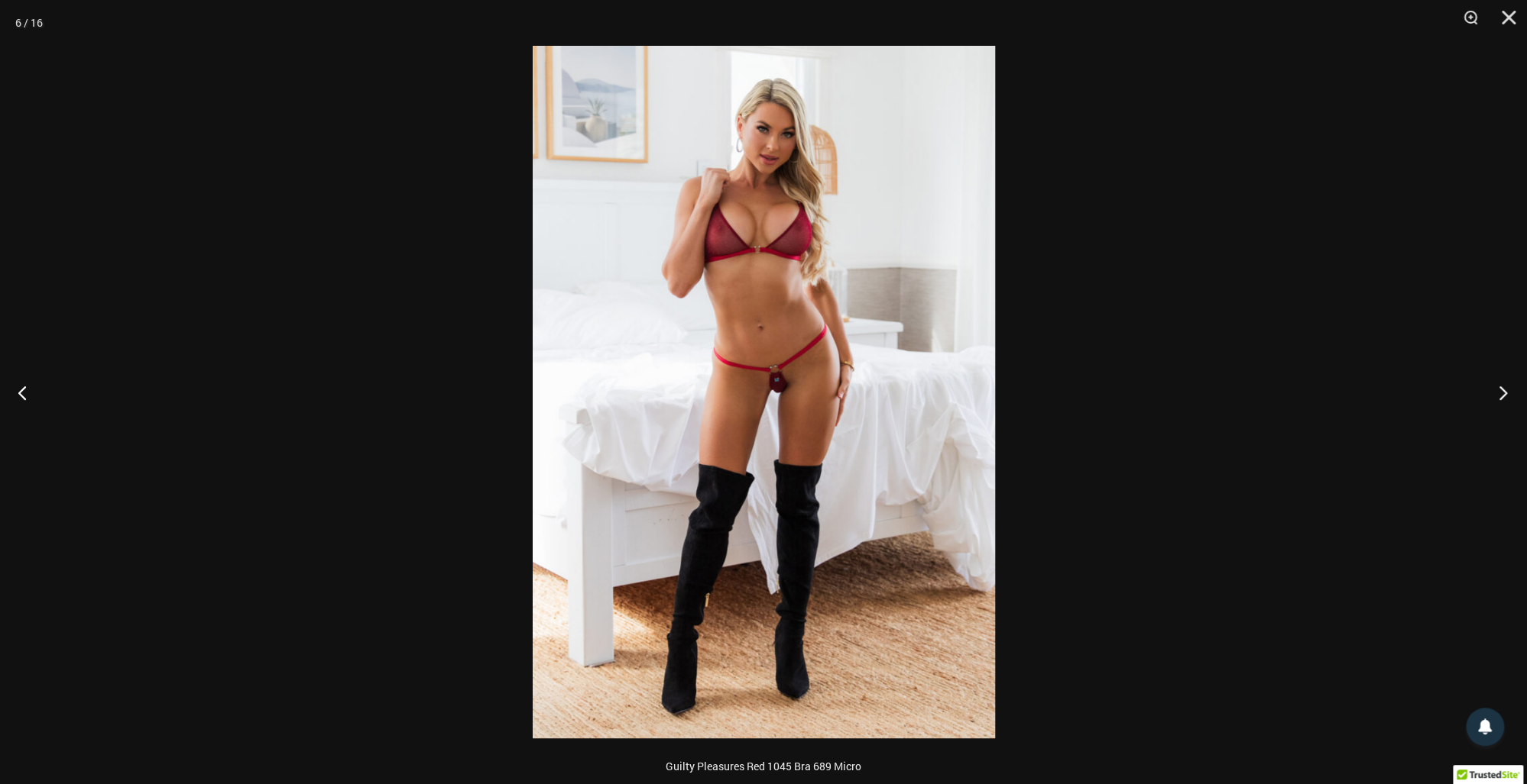
click at [1502, 403] on button "Next" at bounding box center [1498, 392] width 57 height 76
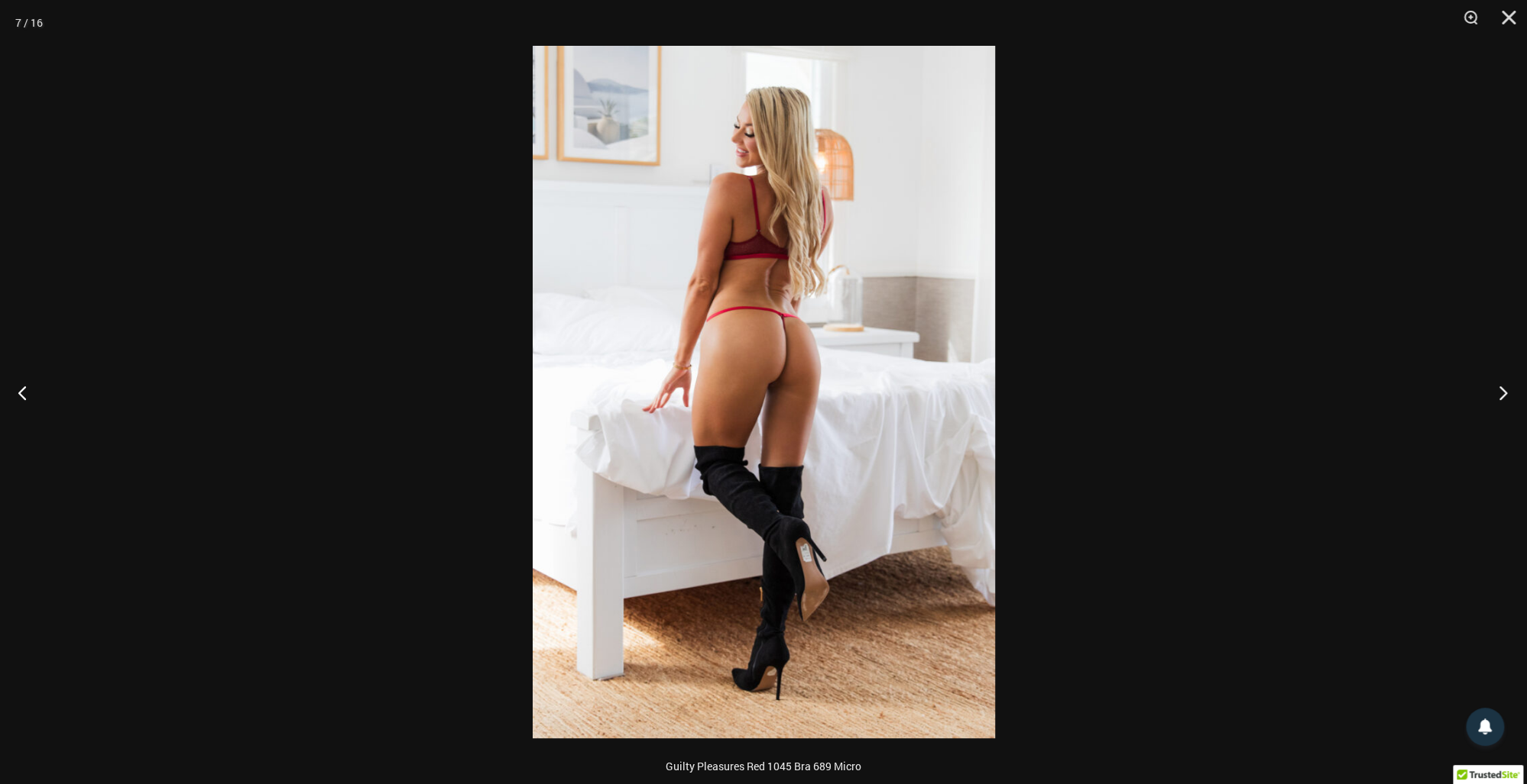
click at [1502, 403] on button "Next" at bounding box center [1498, 392] width 57 height 76
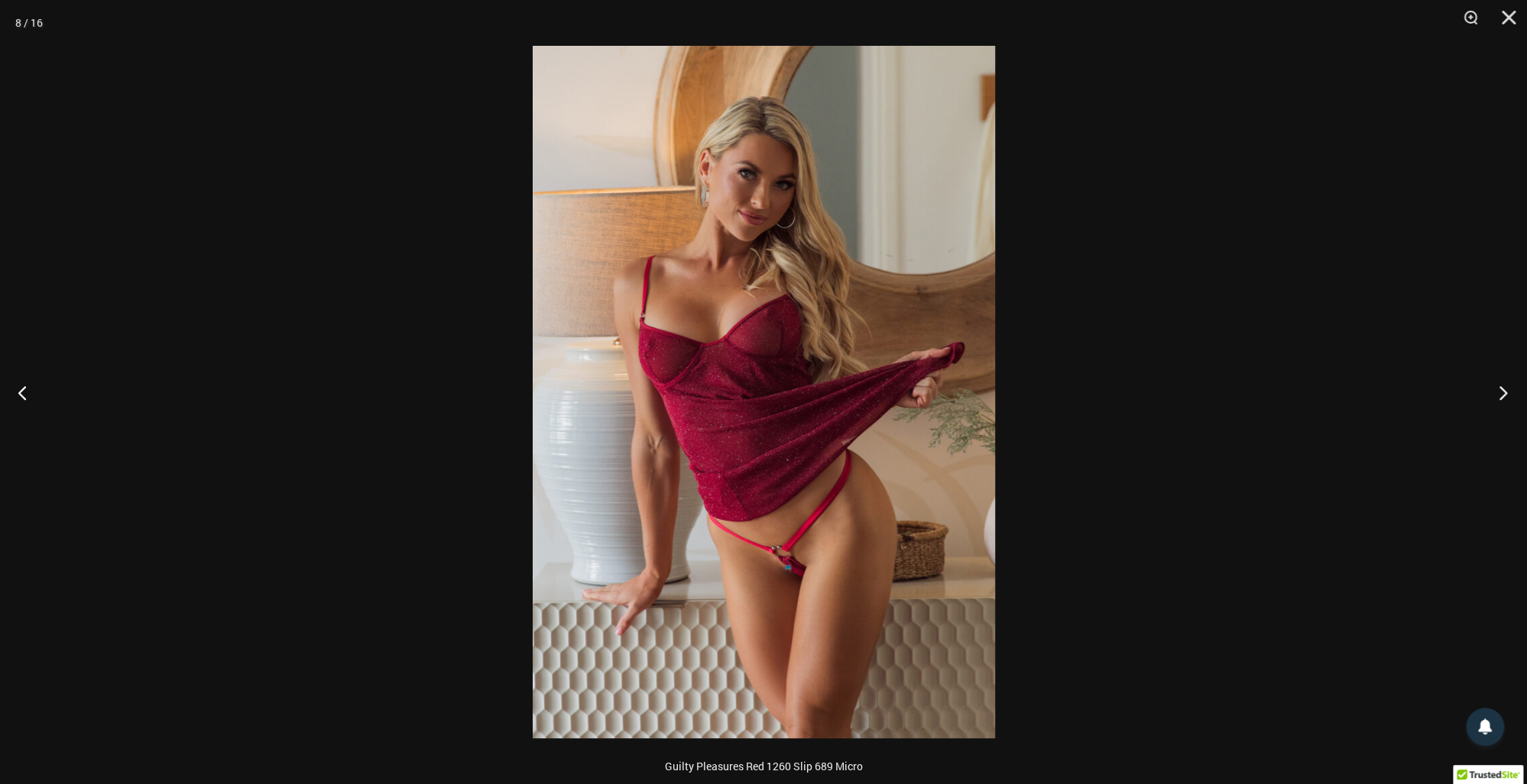
click at [1502, 403] on button "Next" at bounding box center [1498, 392] width 57 height 76
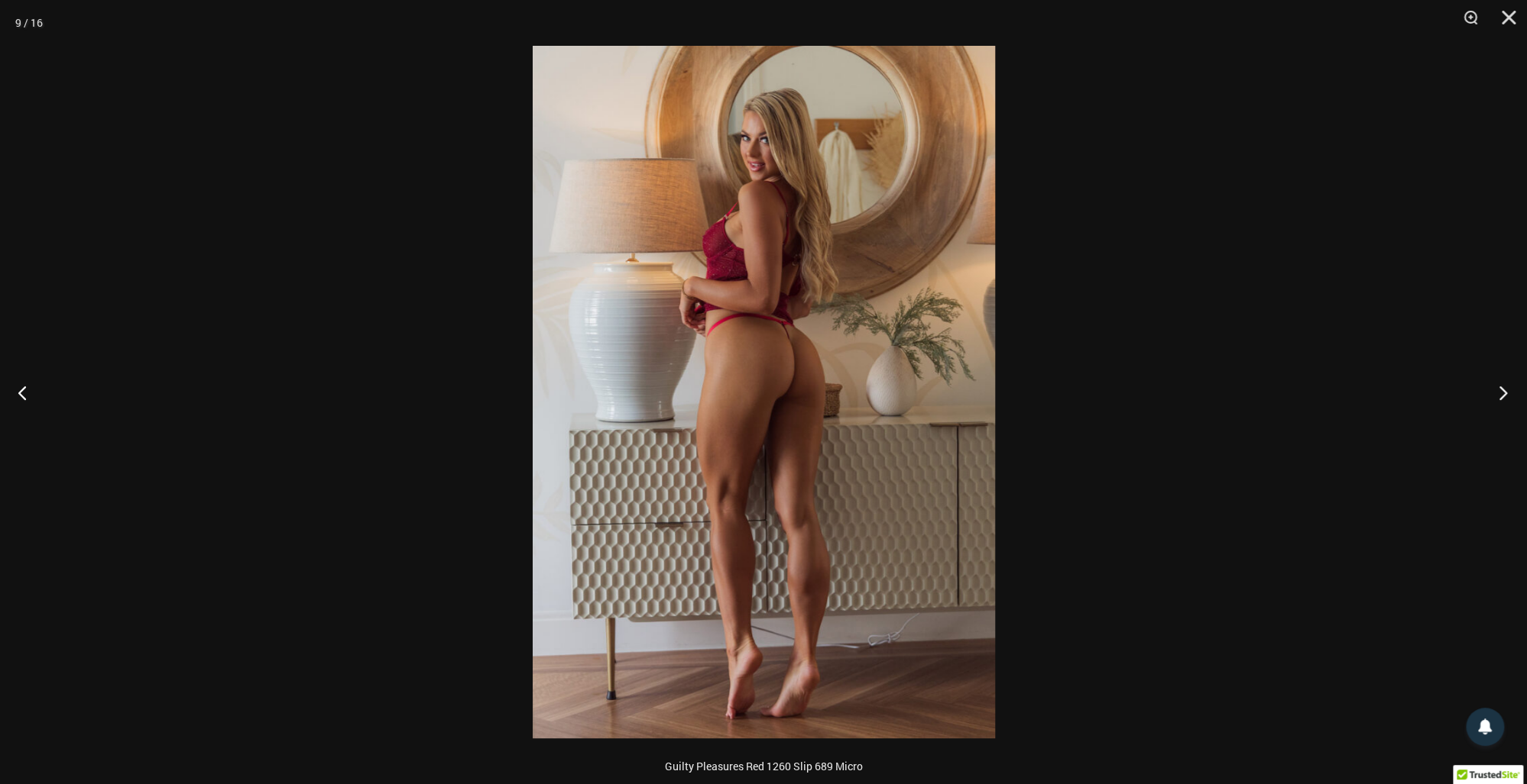
click at [1502, 403] on button "Next" at bounding box center [1498, 392] width 57 height 76
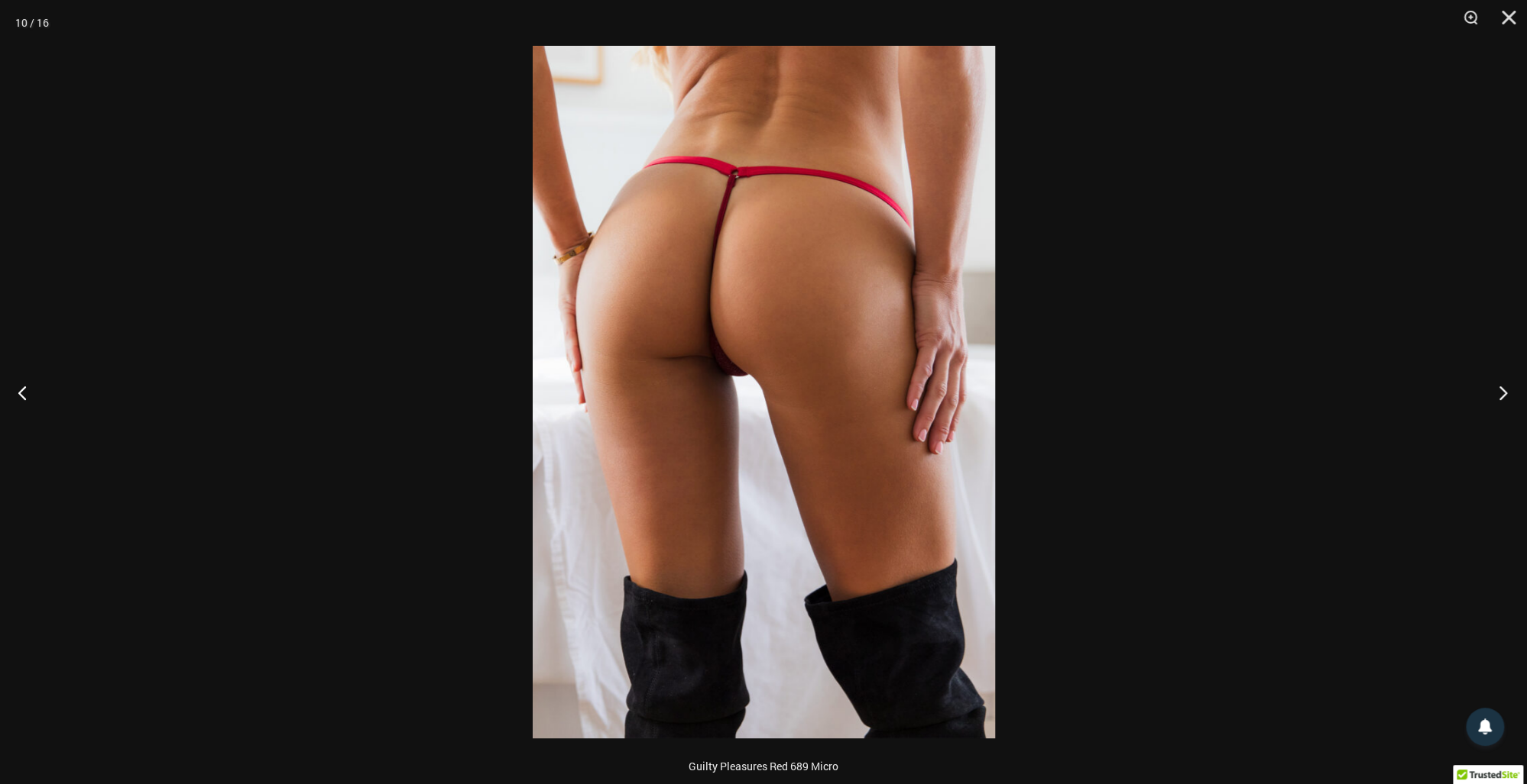
click at [1502, 403] on button "Next" at bounding box center [1498, 392] width 57 height 76
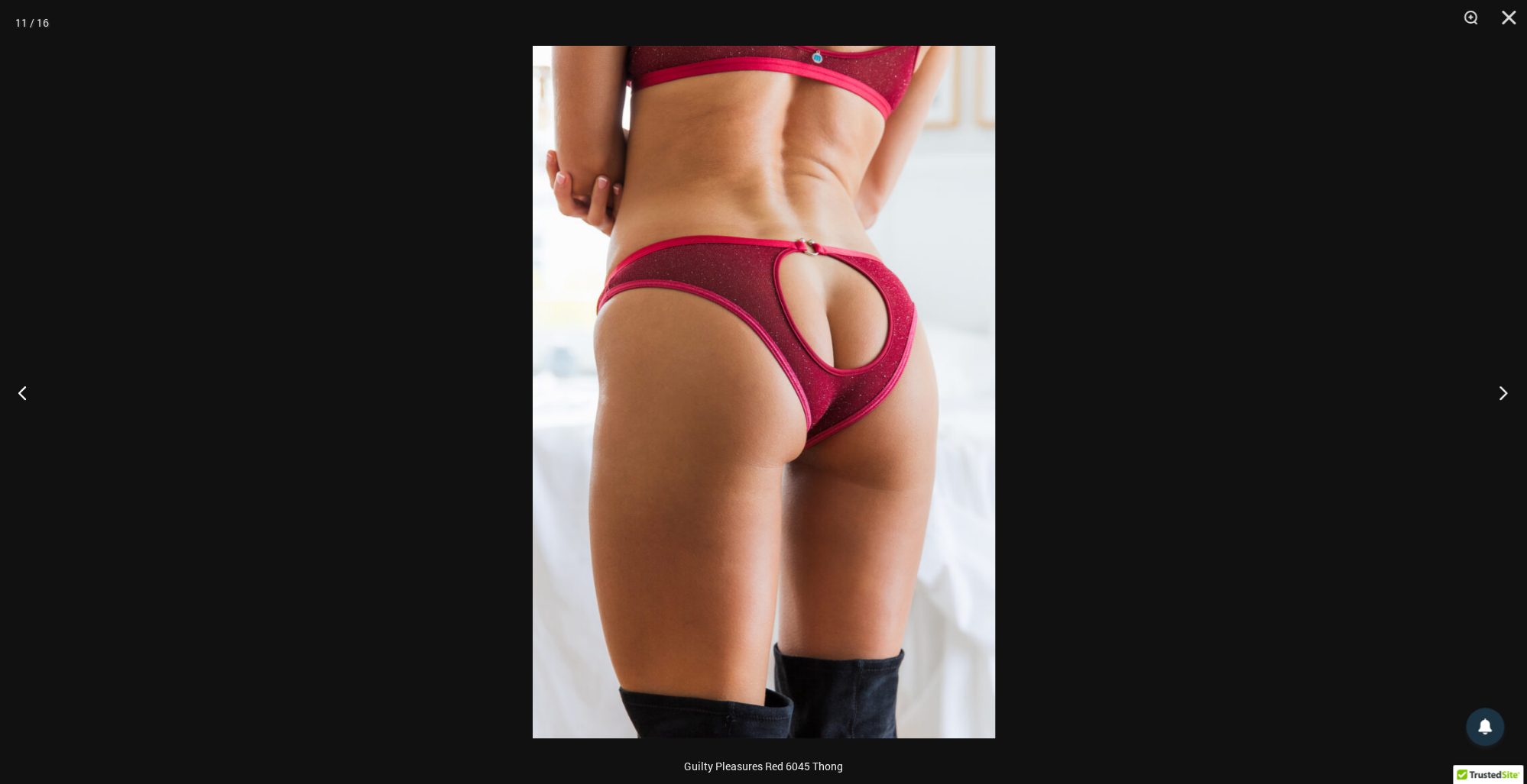
click at [1502, 403] on button "Next" at bounding box center [1498, 392] width 57 height 76
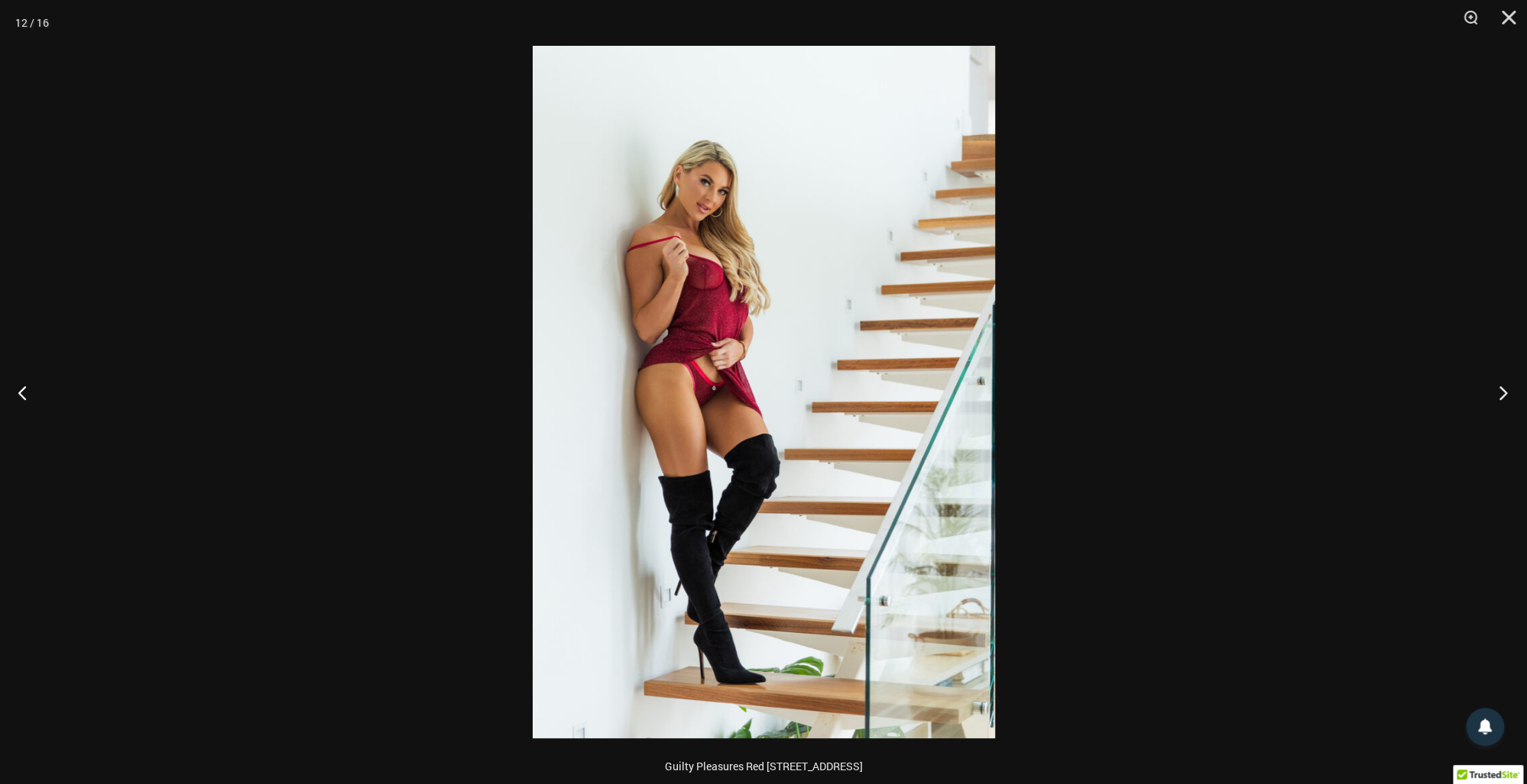
click at [1502, 403] on button "Next" at bounding box center [1498, 392] width 57 height 76
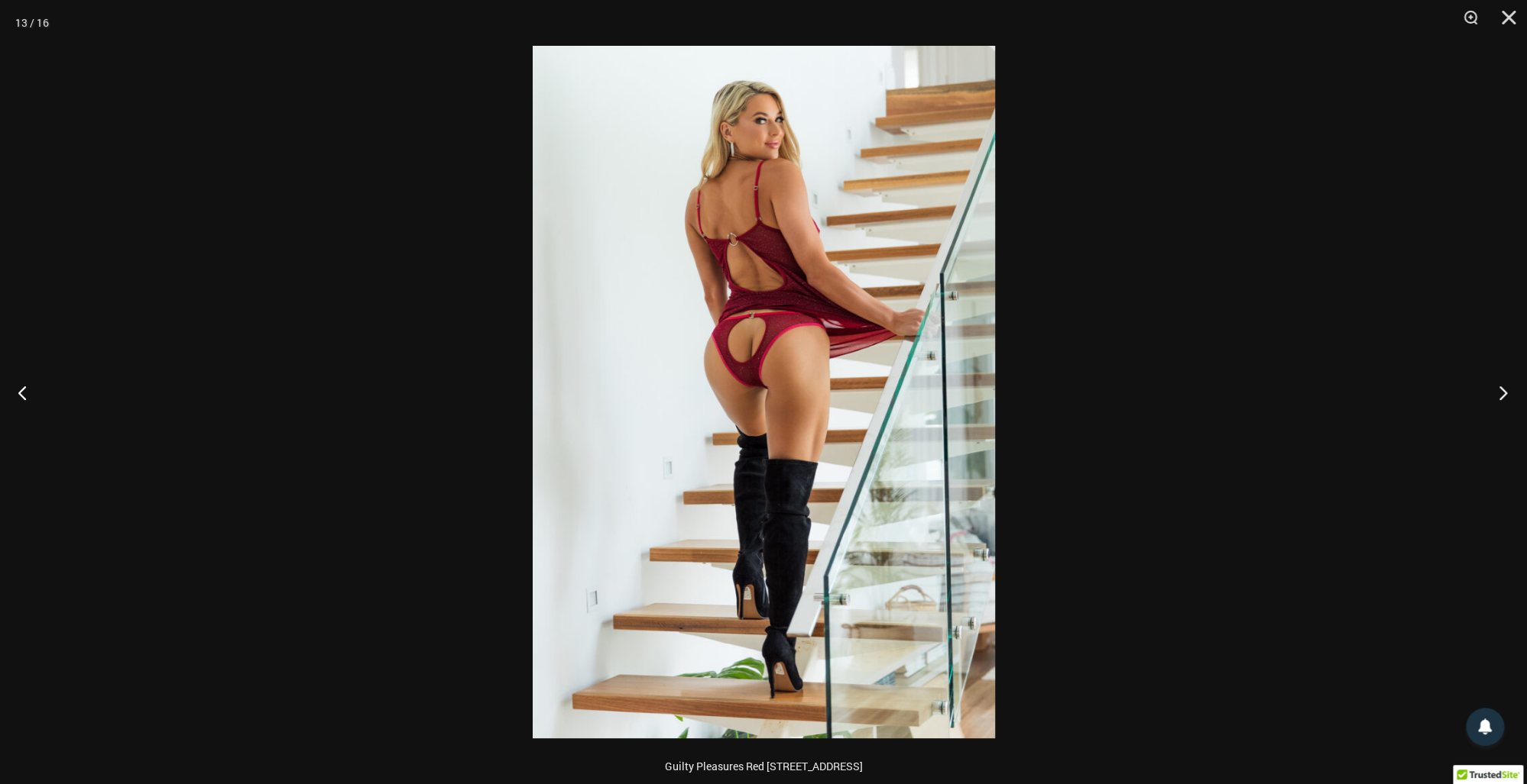
click at [1502, 403] on button "Next" at bounding box center [1498, 392] width 57 height 76
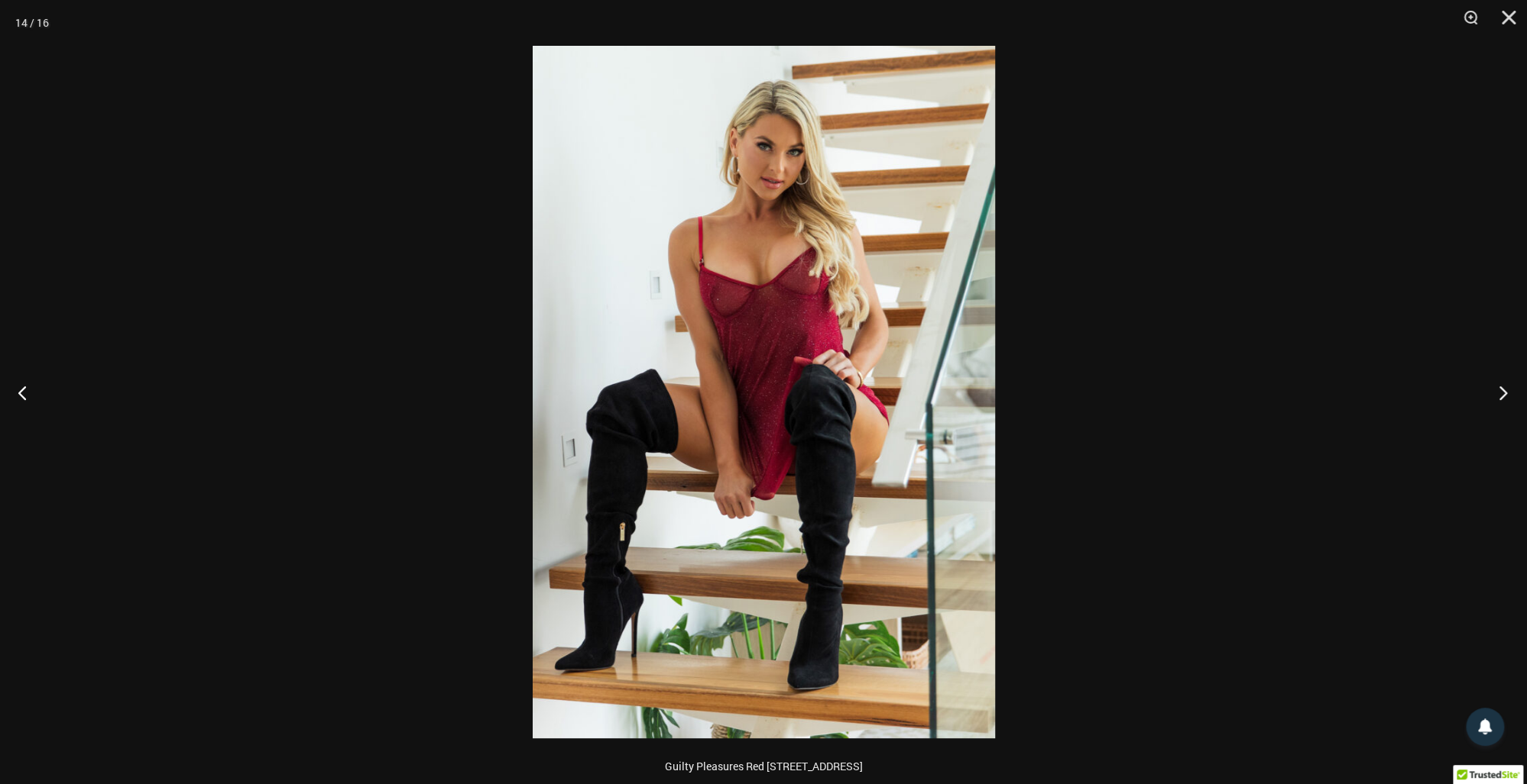
click at [1502, 403] on button "Next" at bounding box center [1498, 392] width 57 height 76
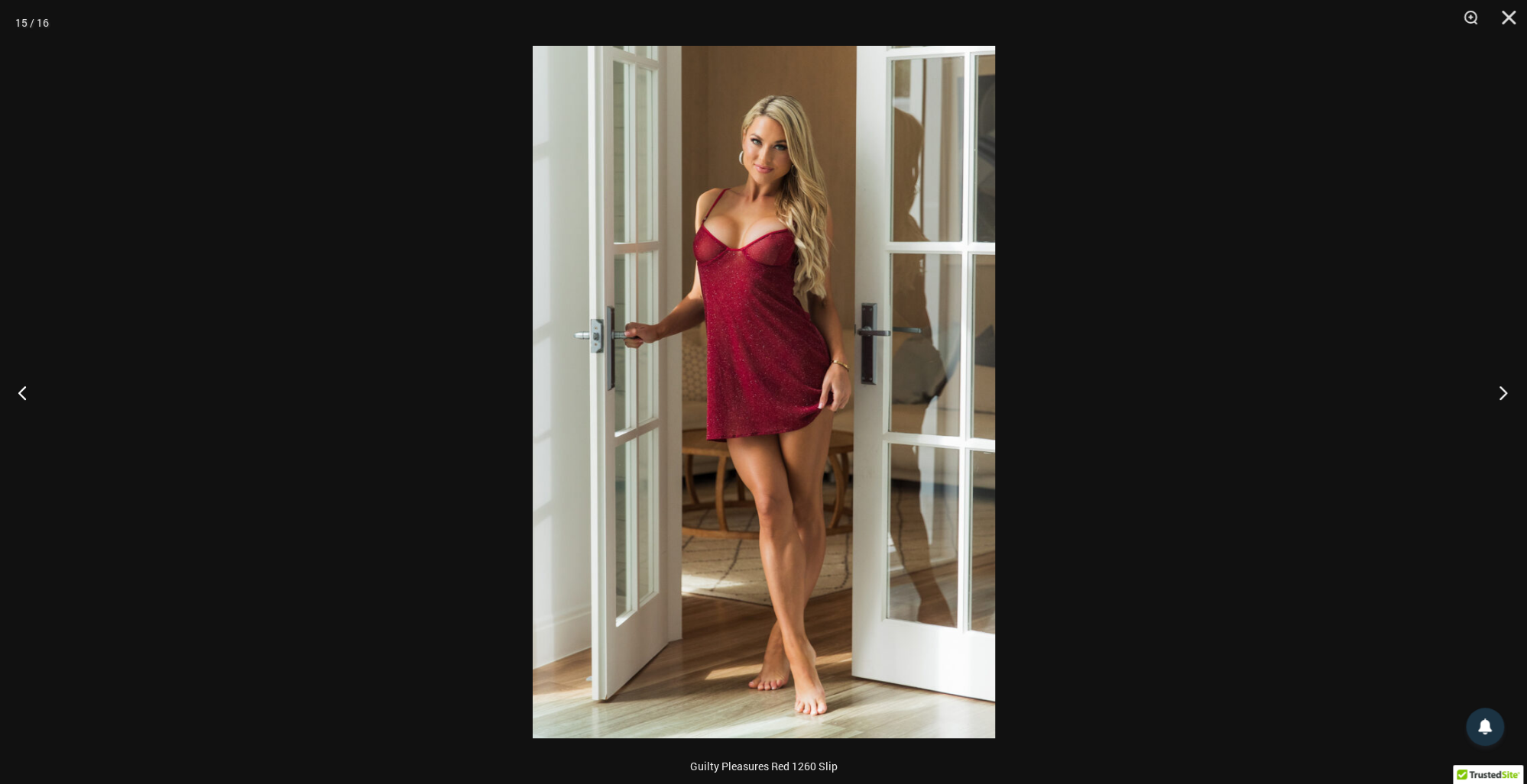
click at [1502, 403] on button "Next" at bounding box center [1498, 392] width 57 height 76
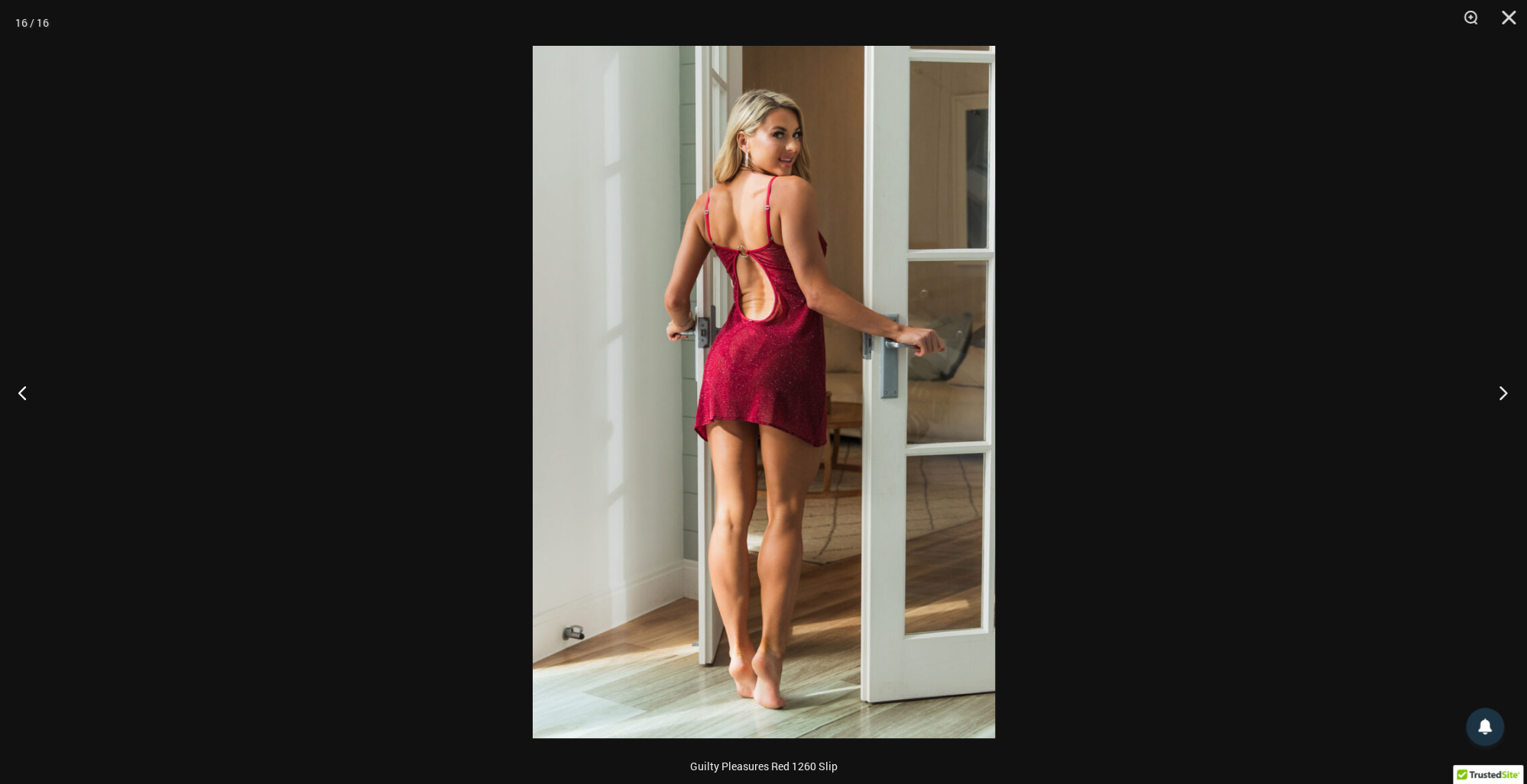
click at [1502, 403] on button "Next" at bounding box center [1498, 392] width 57 height 76
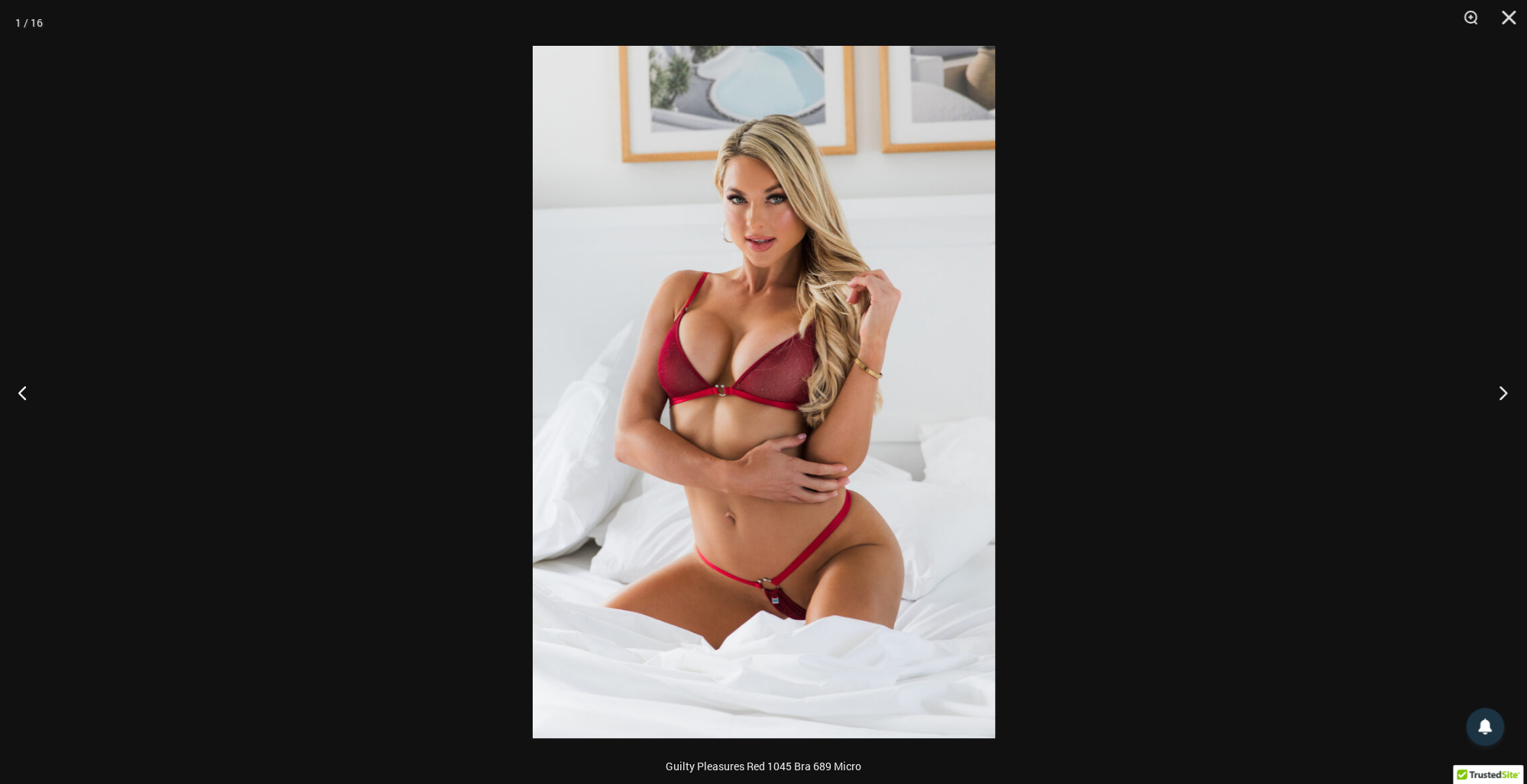
click at [1502, 403] on button "Next" at bounding box center [1498, 392] width 57 height 76
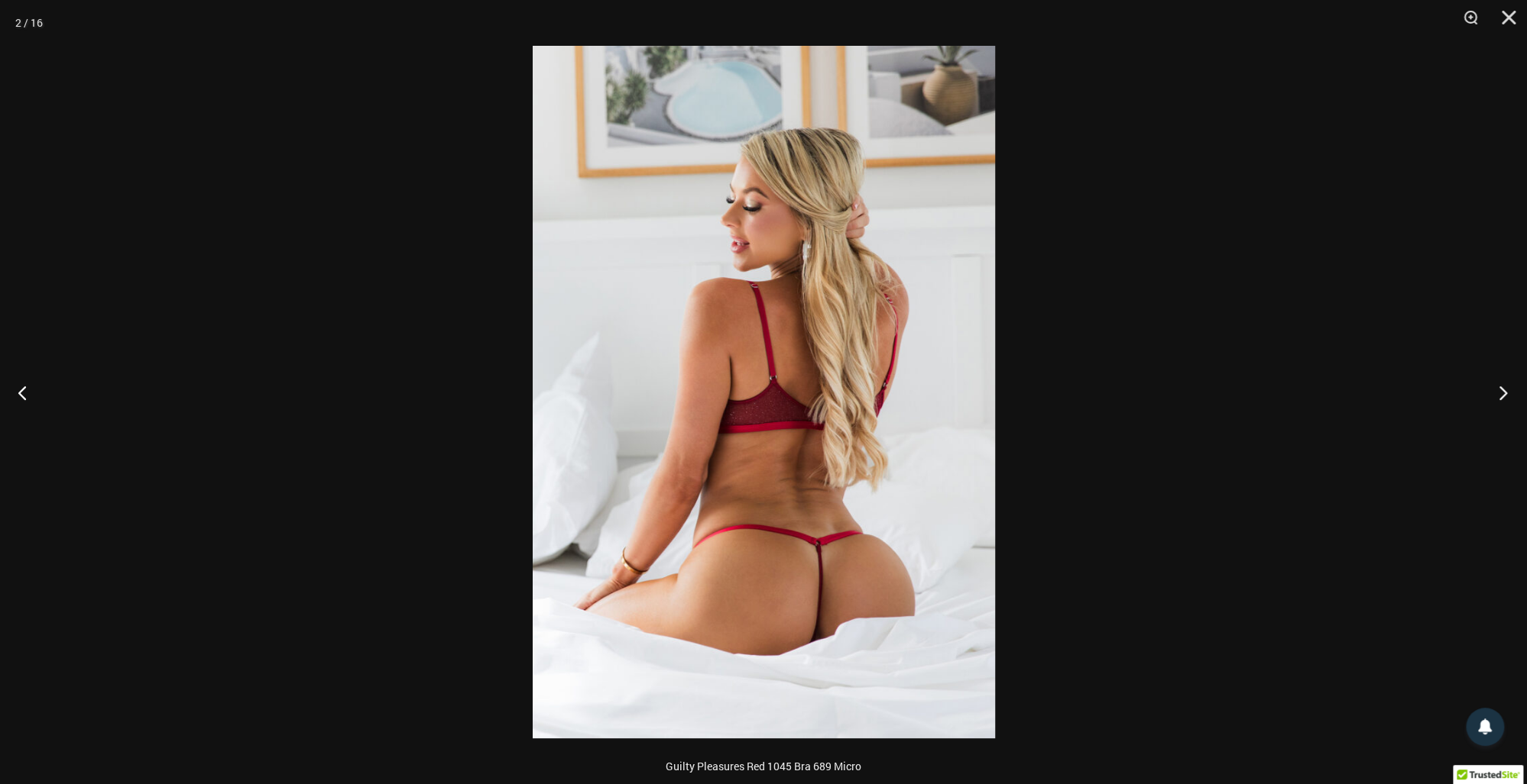
click at [1502, 403] on button "Next" at bounding box center [1498, 392] width 57 height 76
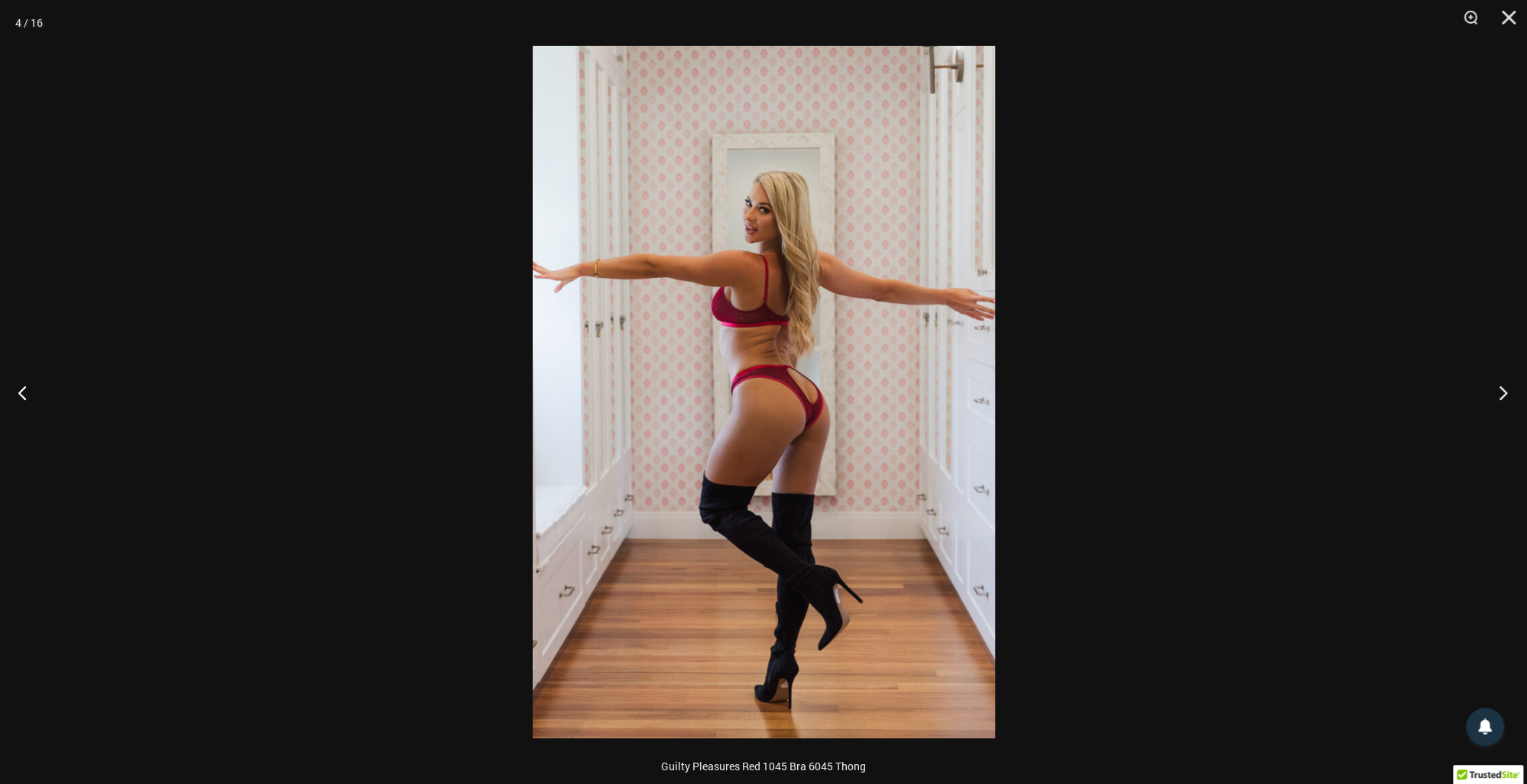
click at [1502, 403] on button "Next" at bounding box center [1498, 392] width 57 height 76
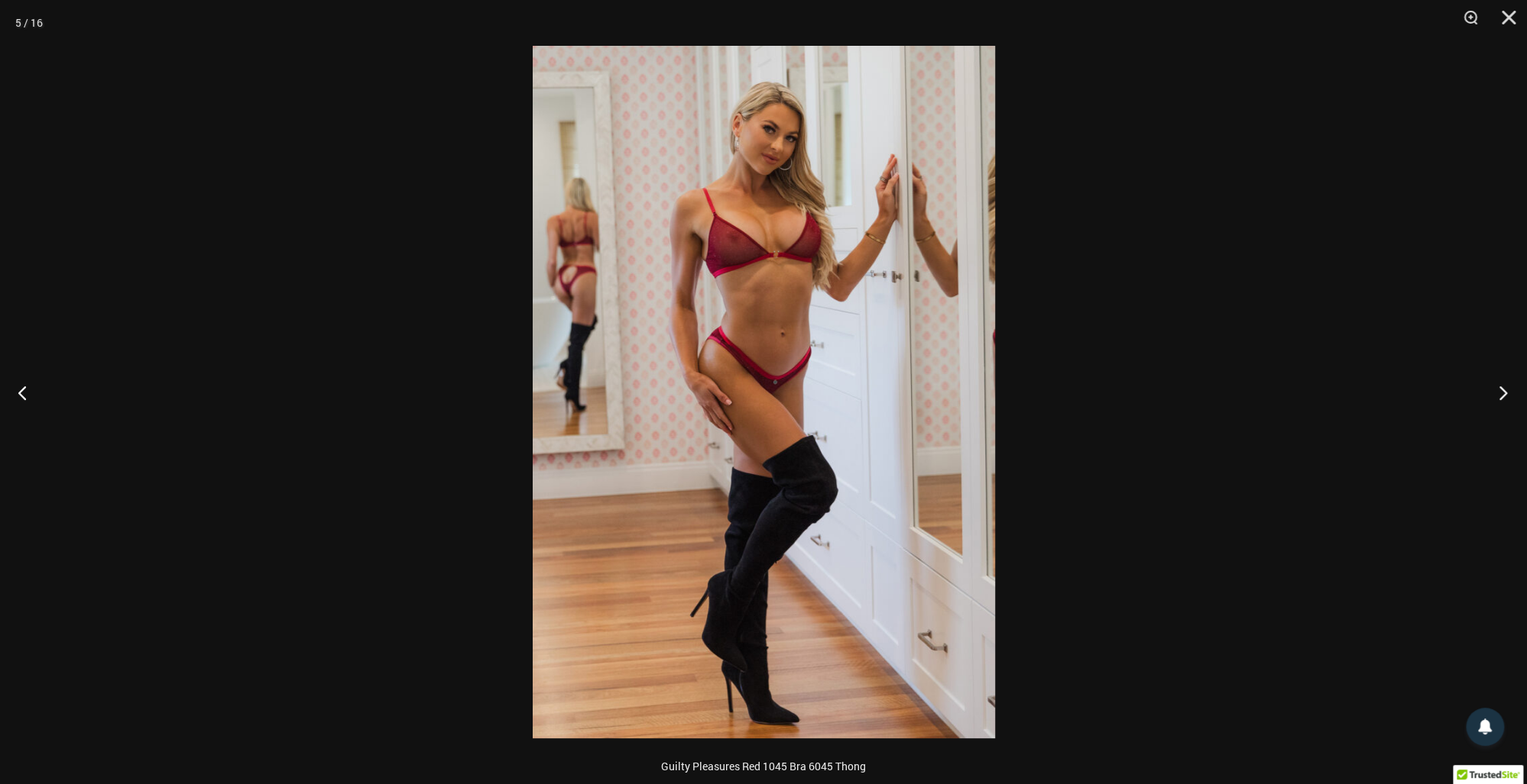
click at [1502, 403] on button "Next" at bounding box center [1498, 392] width 57 height 76
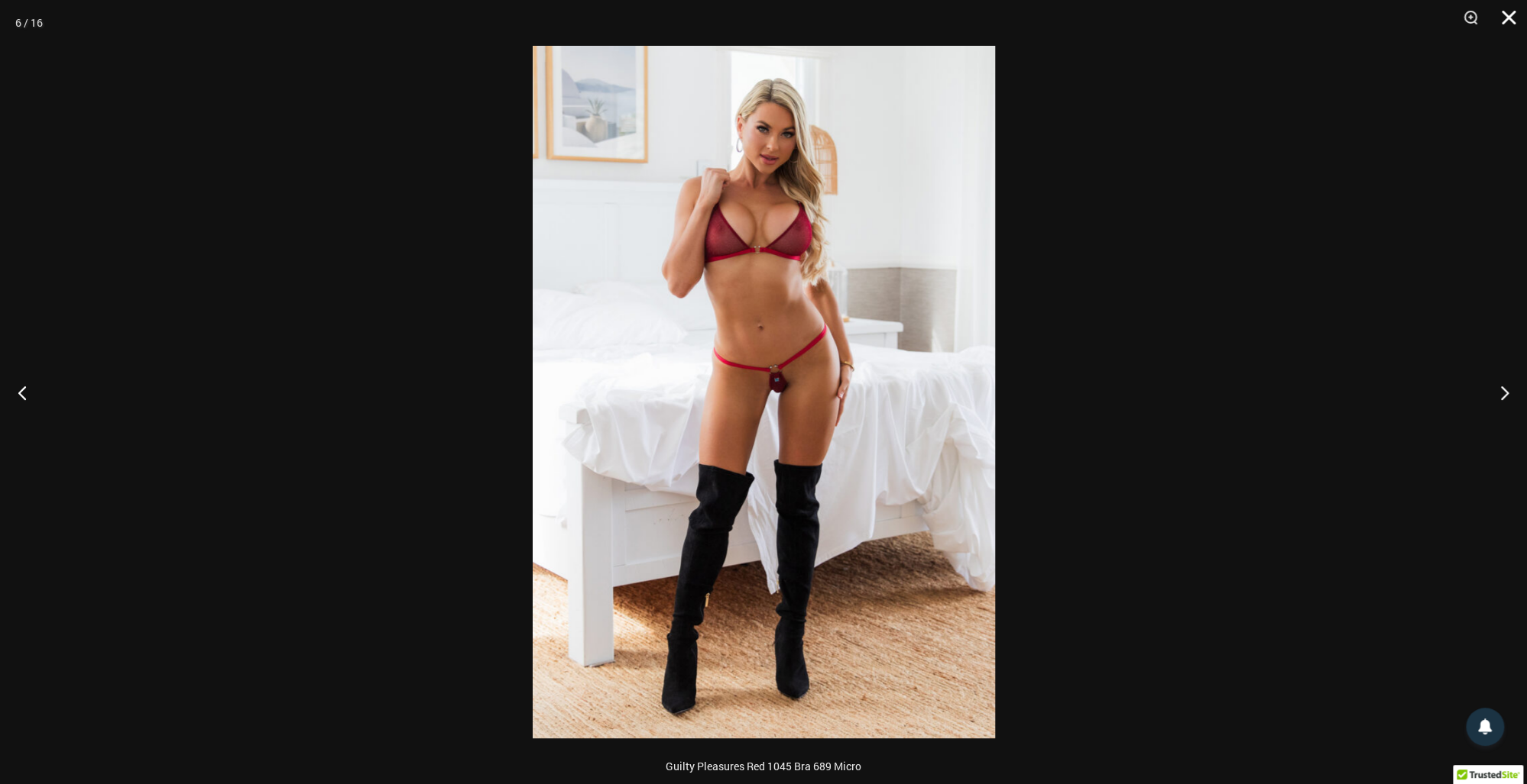
click at [1505, 13] on button "Close" at bounding box center [1503, 22] width 38 height 46
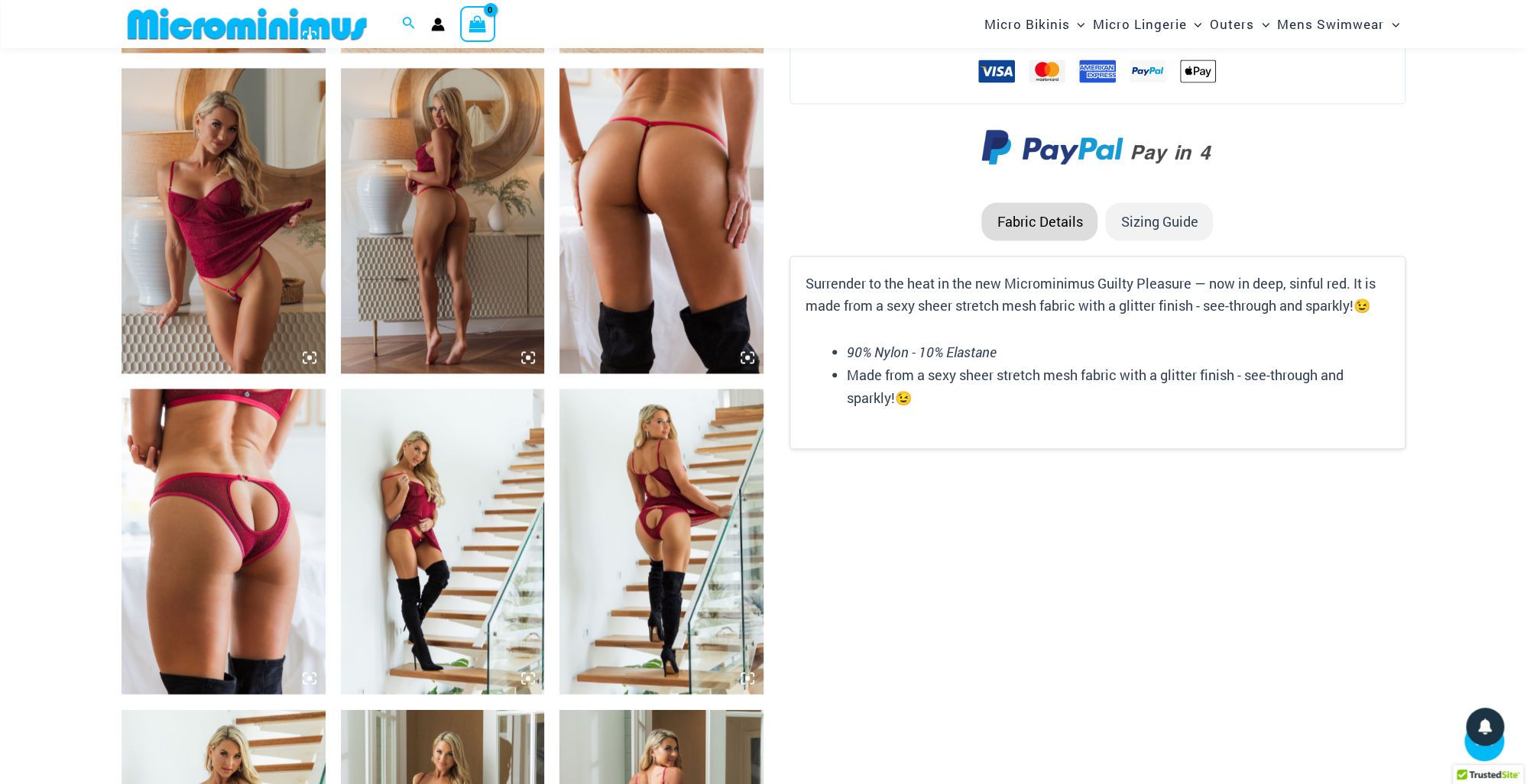
scroll to position [2306, 0]
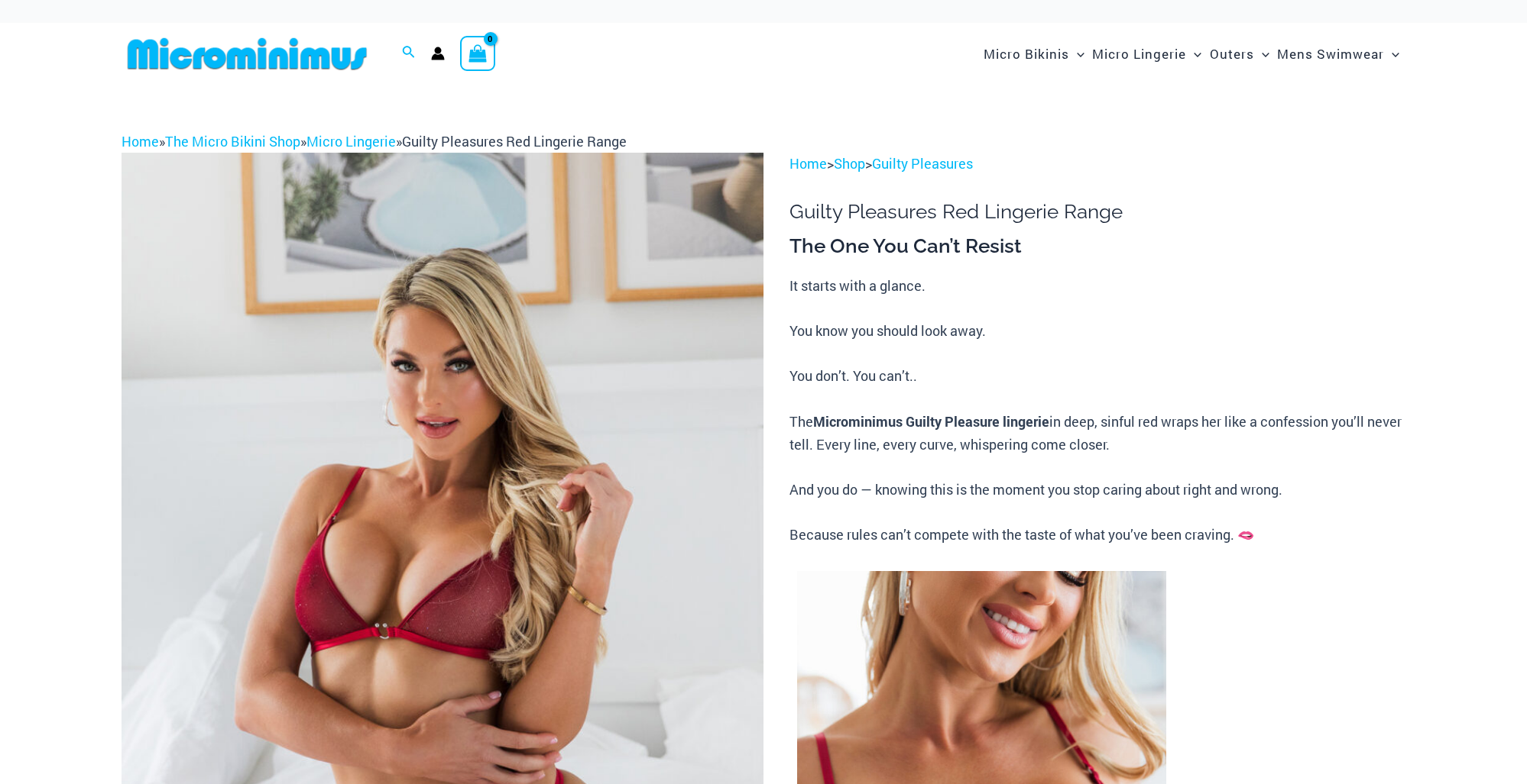
scroll to position [2321, 0]
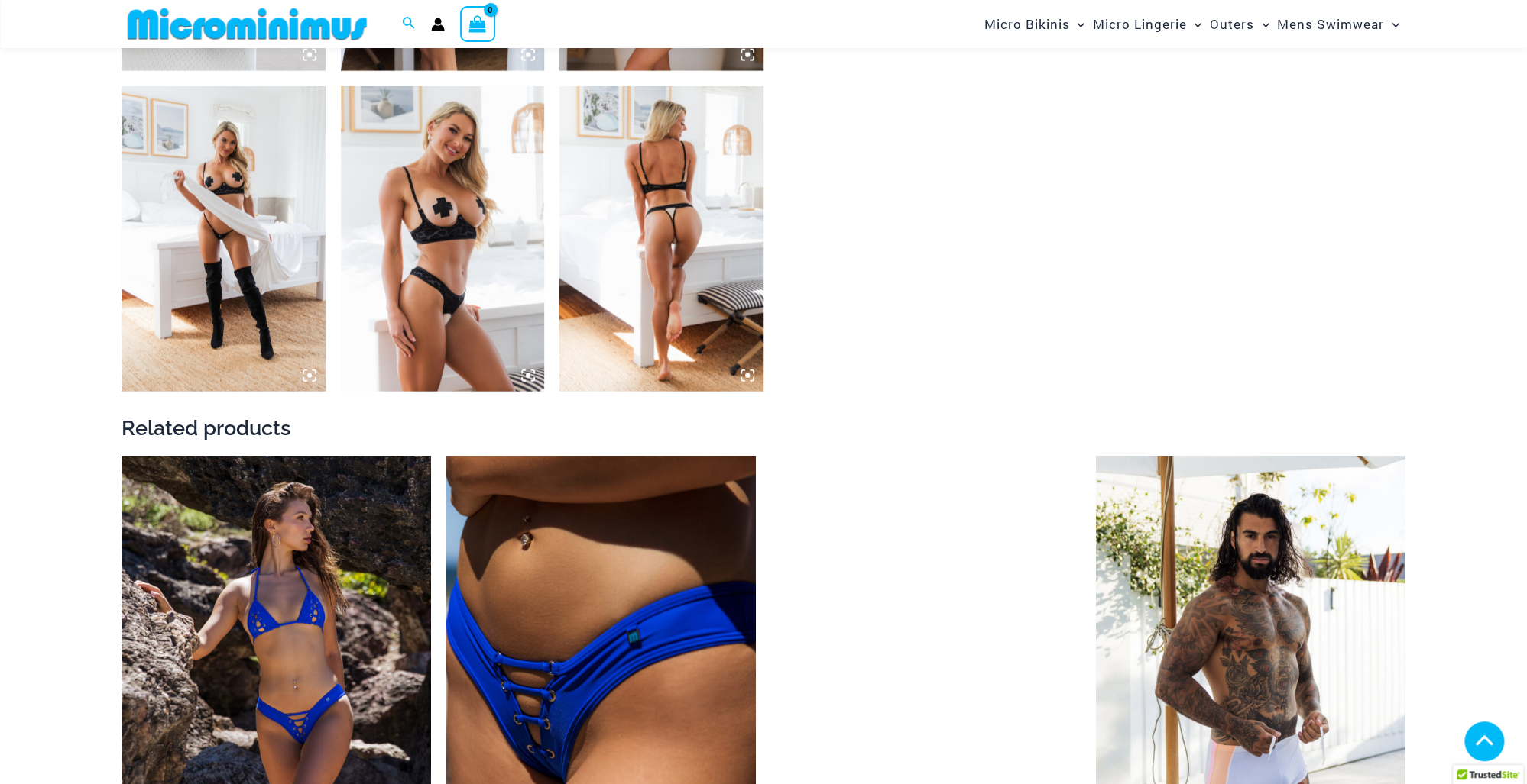
scroll to position [2685, 0]
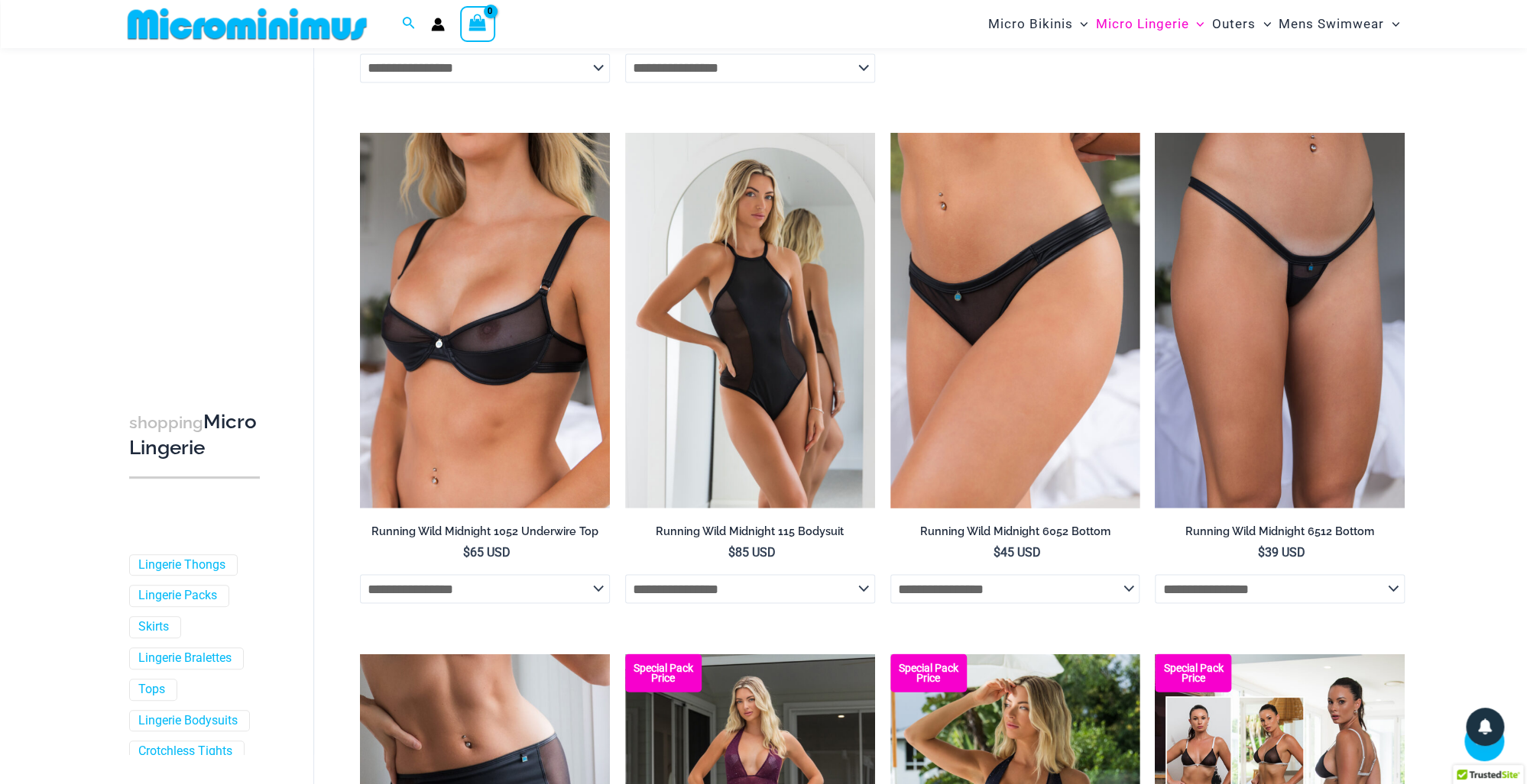
scroll to position [1817, 0]
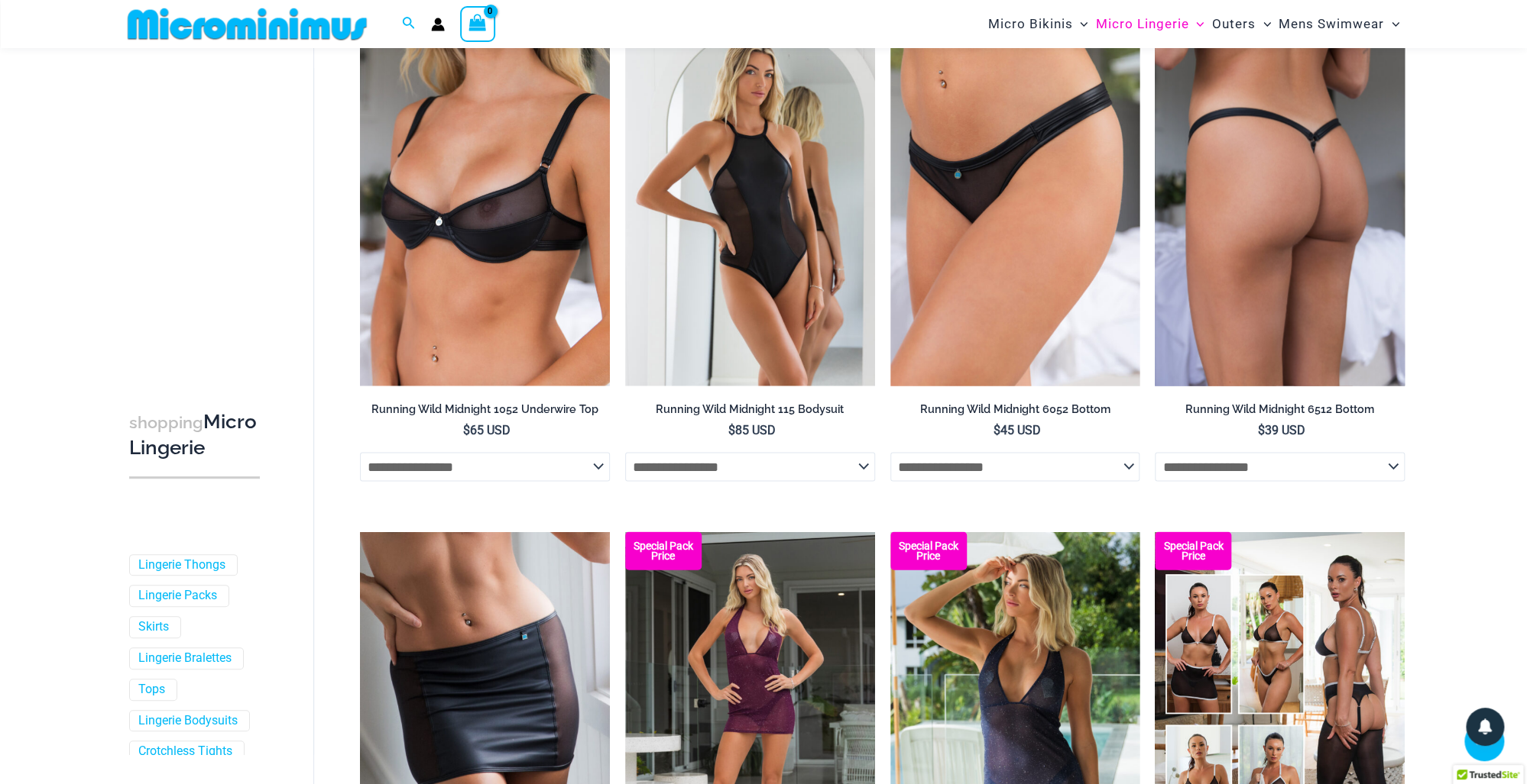
click at [1289, 385] on img at bounding box center [1279, 198] width 249 height 374
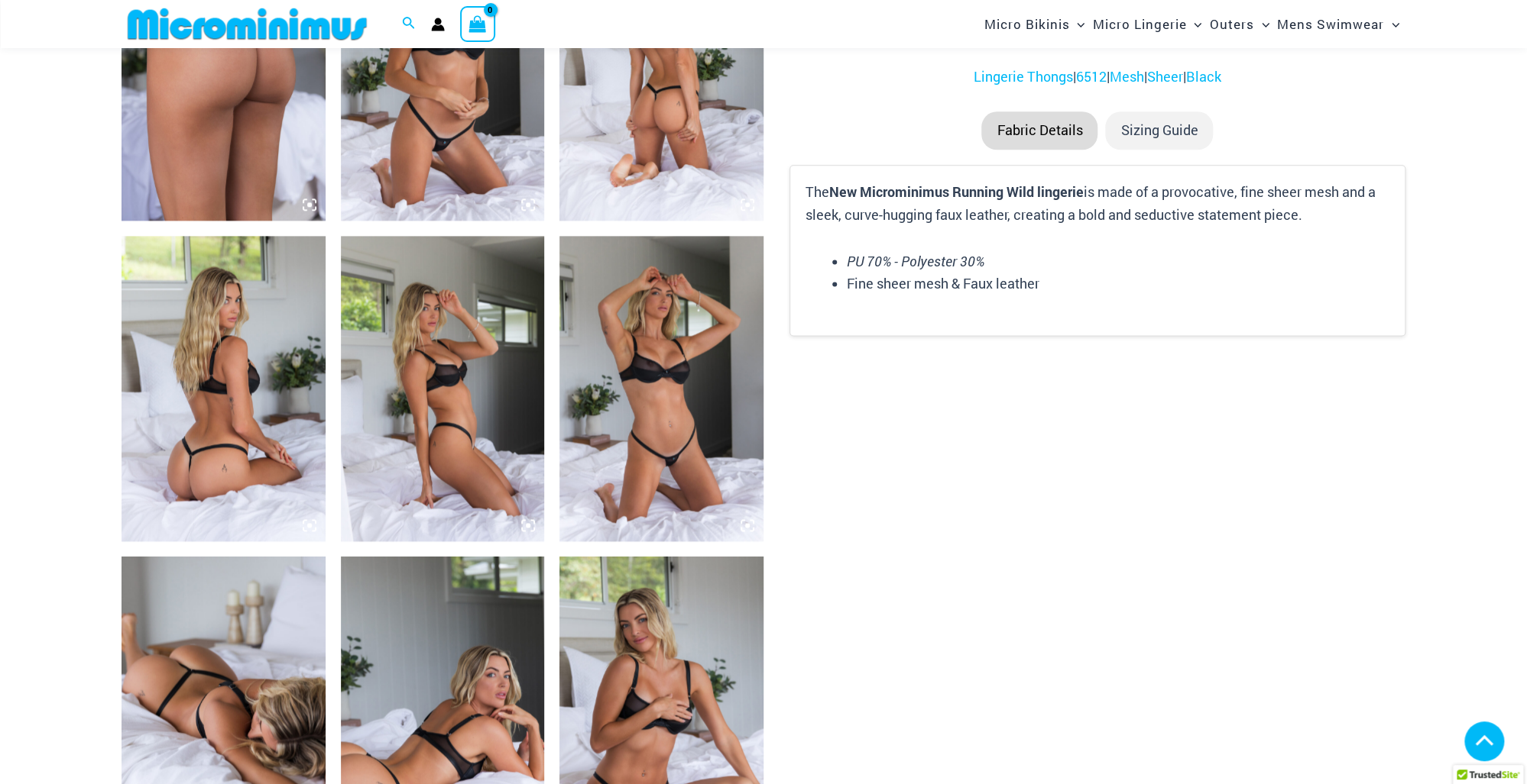
scroll to position [1573, 0]
